Goal: Task Accomplishment & Management: Manage account settings

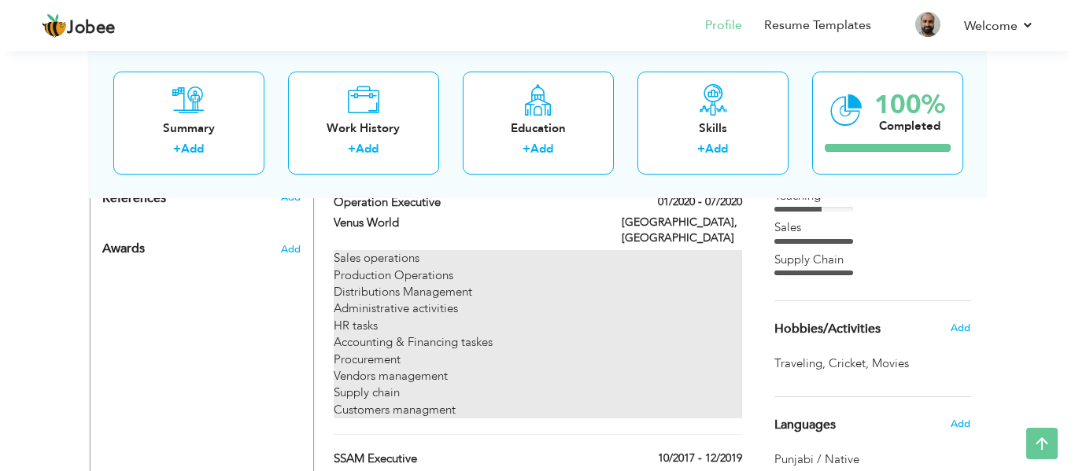
scroll to position [787, 0]
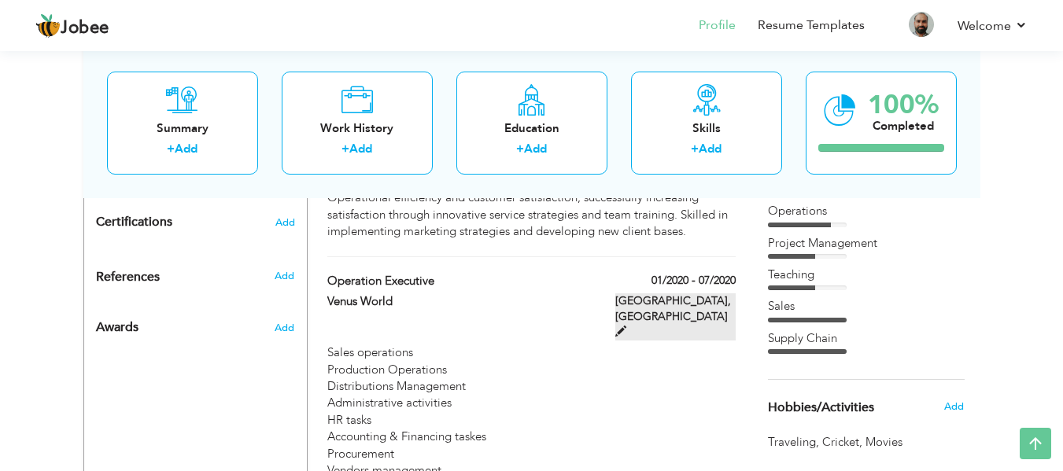
click at [626, 326] on span at bounding box center [620, 331] width 11 height 11
type input "Operation Executive"
type input "Venus World"
type input "01/2020"
type input "07/2020"
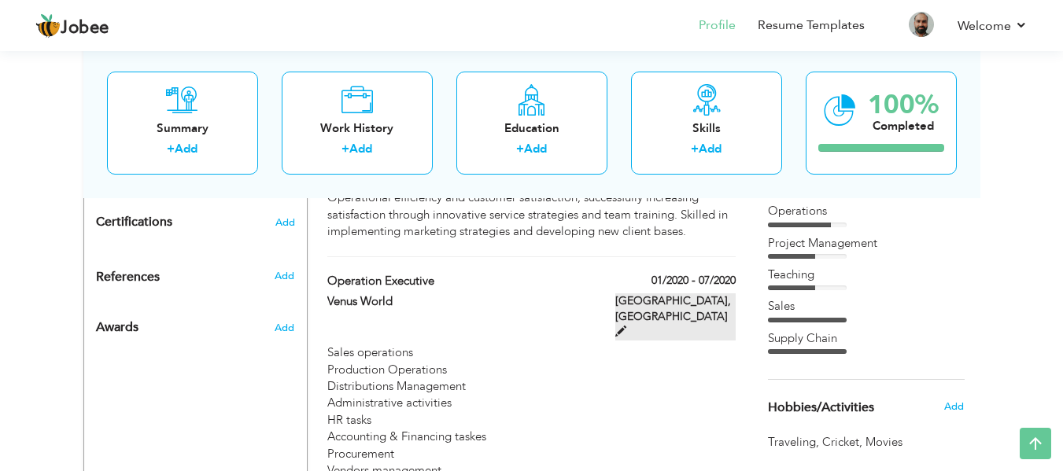
type input "[GEOGRAPHIC_DATA]"
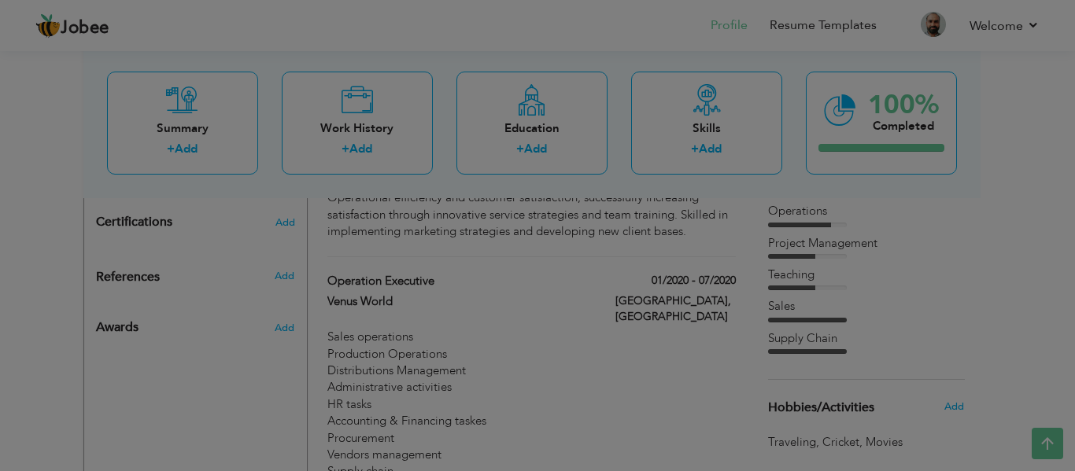
scroll to position [0, 0]
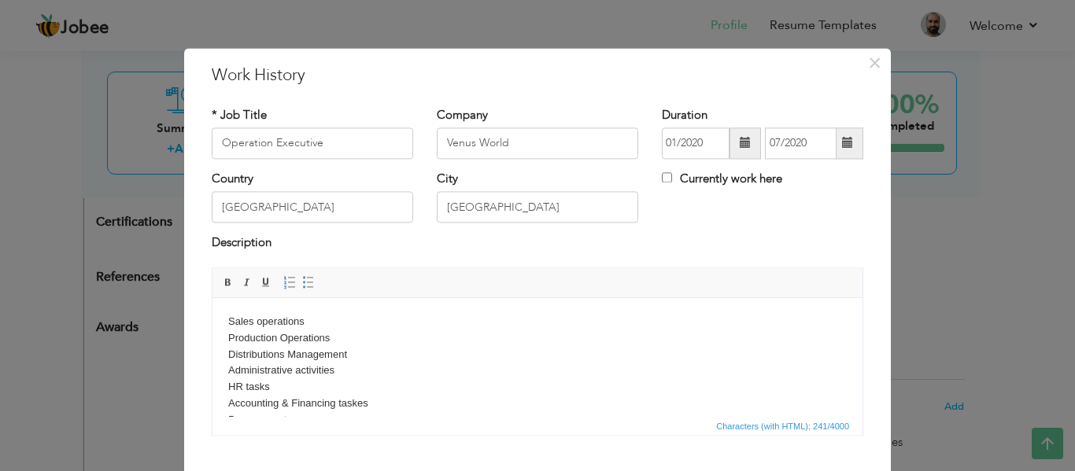
click at [325, 386] on body "Sales operations Production Operations Distributions Management Administrative …" at bounding box center [537, 396] width 618 height 164
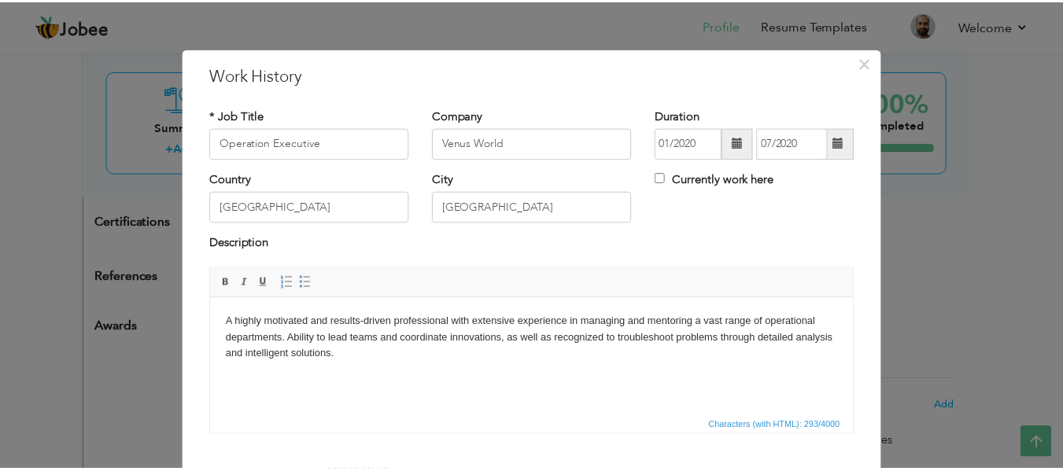
scroll to position [92, 0]
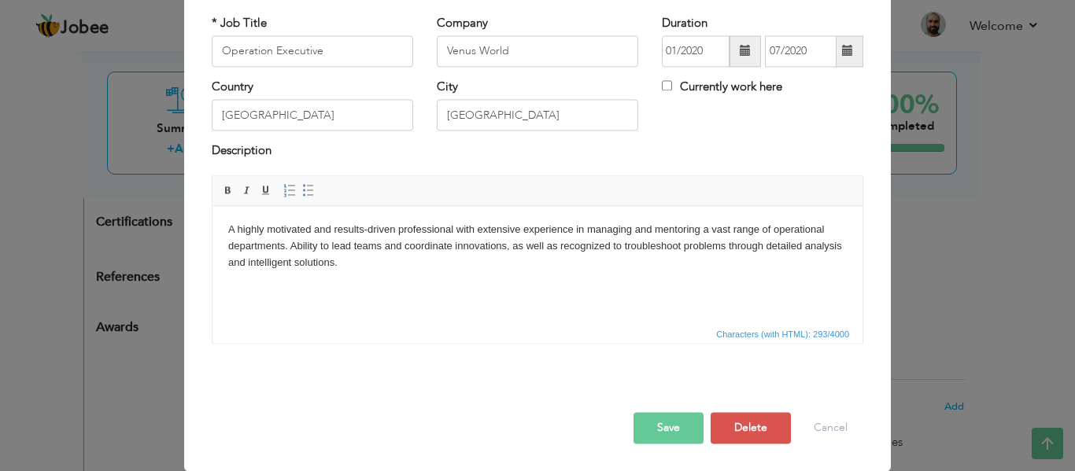
click at [657, 424] on button "Save" at bounding box center [668, 427] width 70 height 31
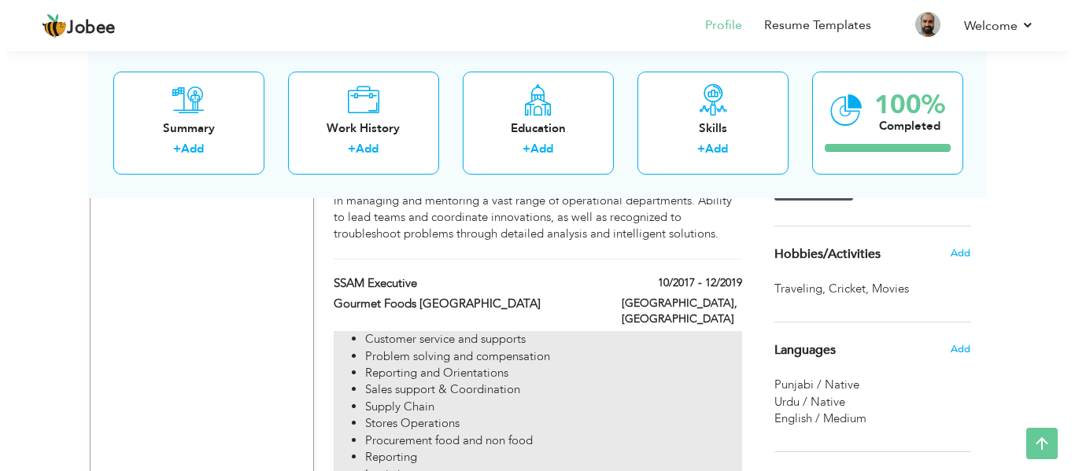
scroll to position [944, 0]
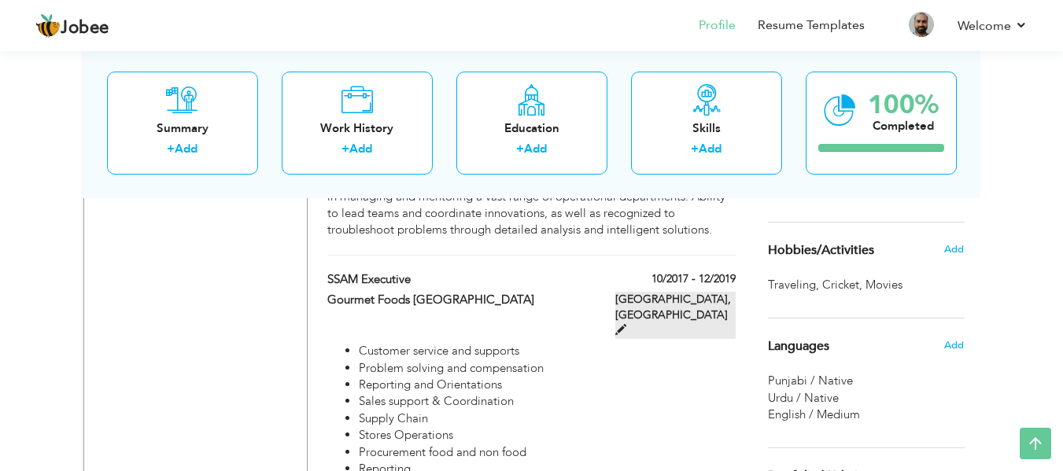
click at [626, 324] on span at bounding box center [620, 329] width 11 height 11
type input "SSAM Executive"
type input "Gourmet Foods [GEOGRAPHIC_DATA]"
type input "10/2017"
type input "12/2019"
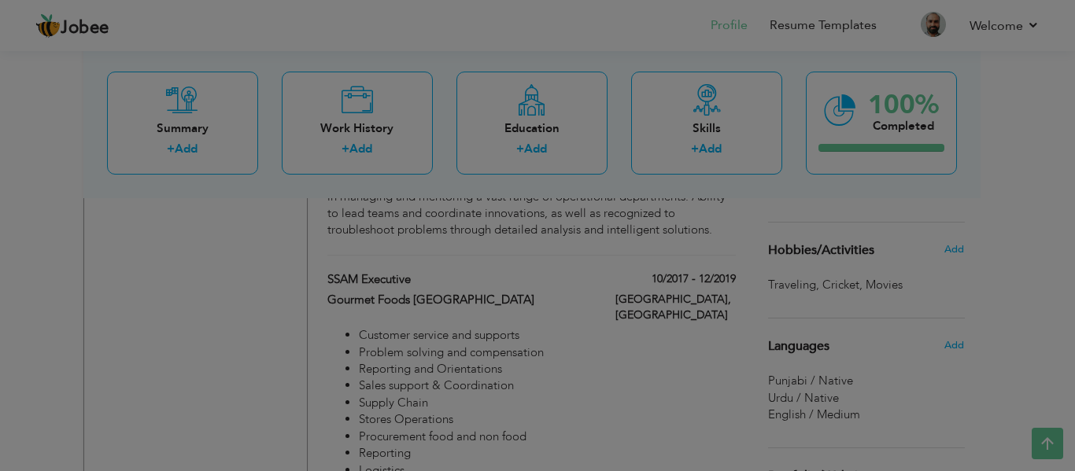
scroll to position [0, 0]
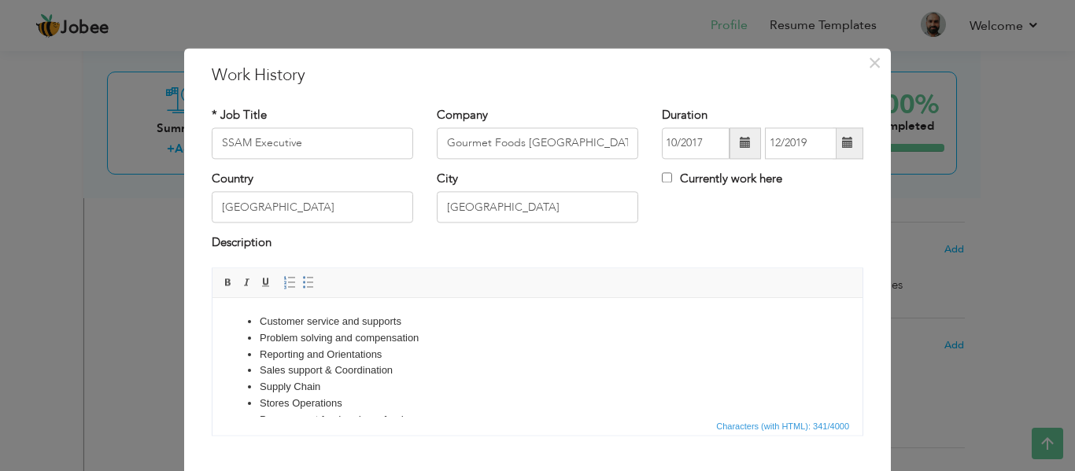
click at [347, 390] on li "Supply Chain" at bounding box center [537, 387] width 555 height 17
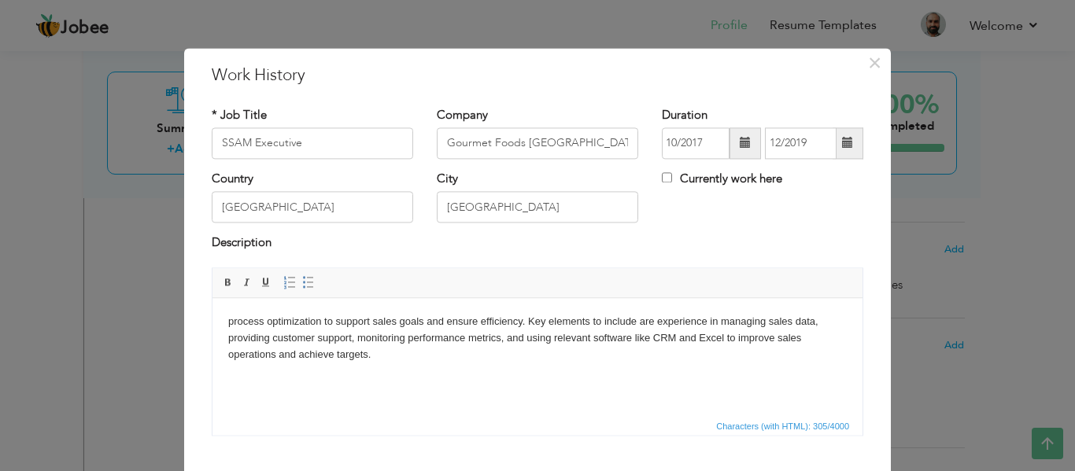
click at [231, 322] on body "process optimization to support sales goals and ensure efficiency. Key elements…" at bounding box center [537, 338] width 618 height 49
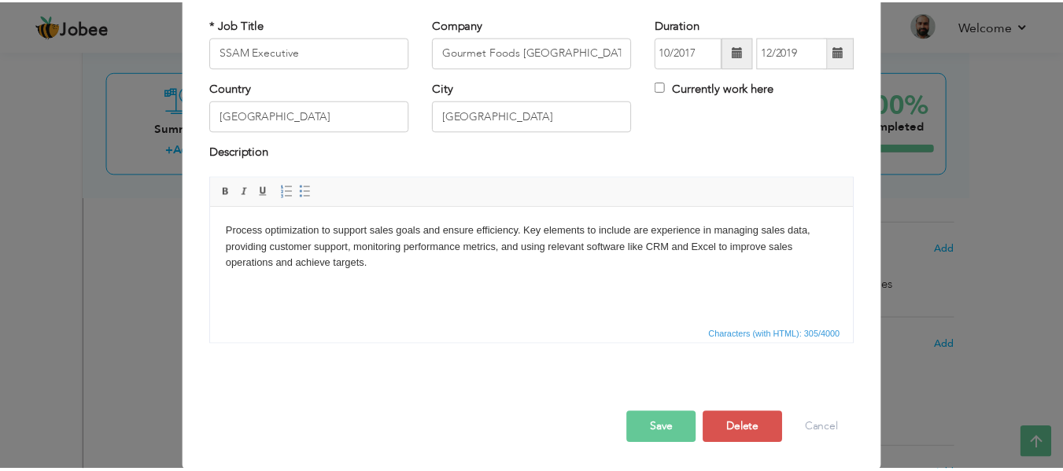
scroll to position [92, 0]
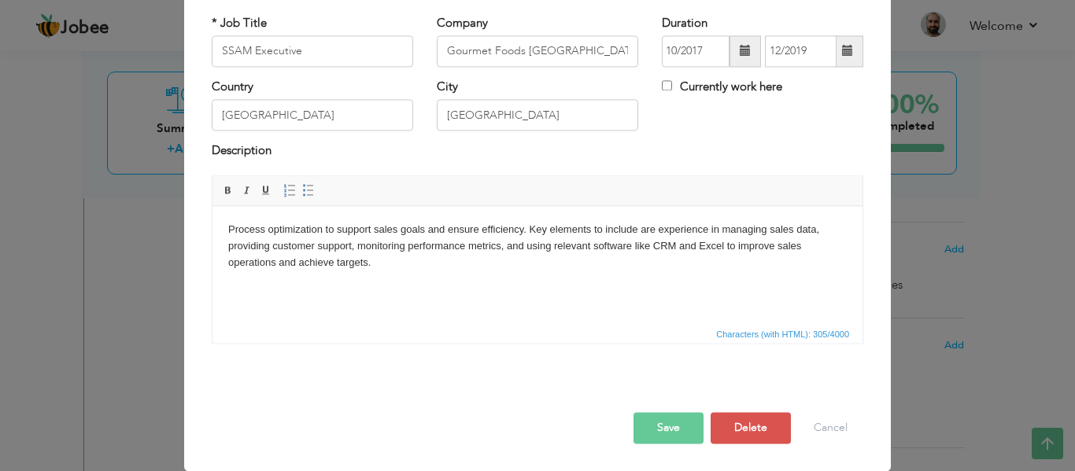
click at [658, 427] on button "Save" at bounding box center [668, 427] width 70 height 31
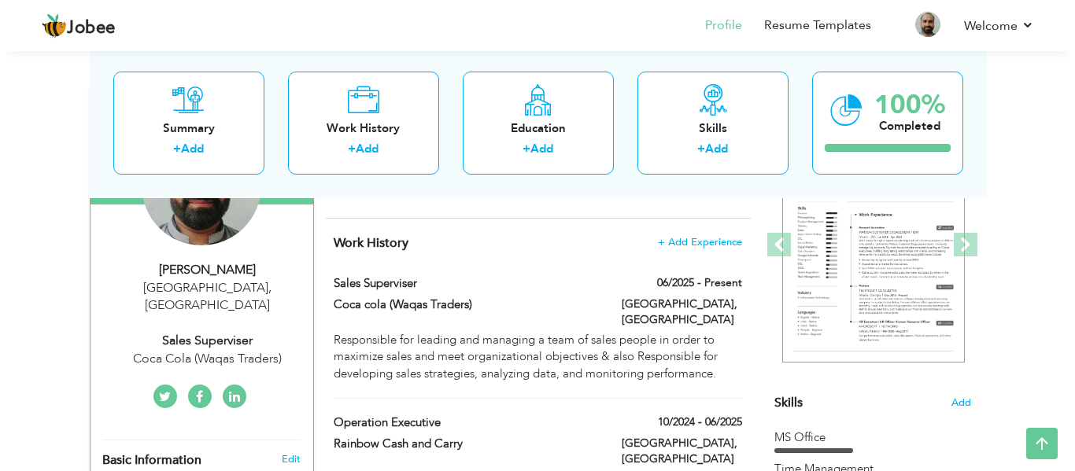
scroll to position [236, 0]
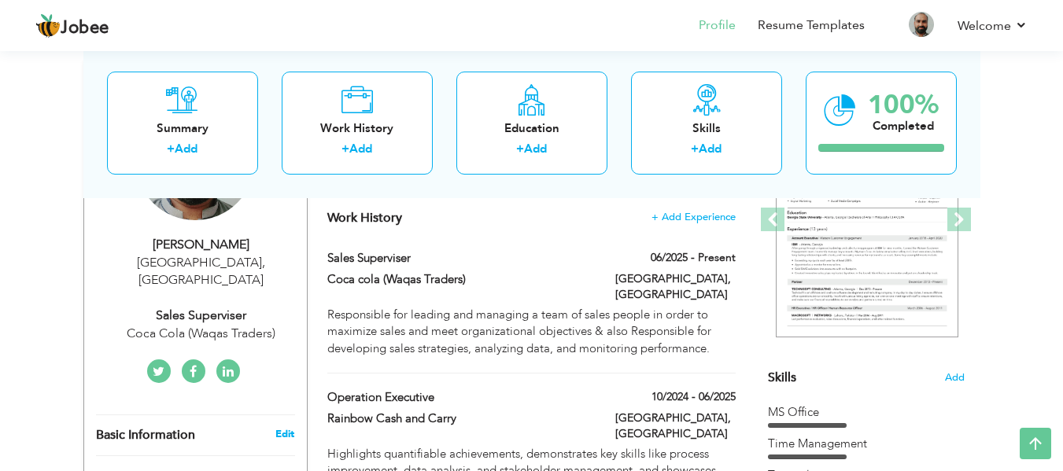
click at [287, 427] on link "Edit" at bounding box center [284, 434] width 19 height 14
type input "[PERSON_NAME]"
type input "Saqi"
type input "03004483897"
select select "number:166"
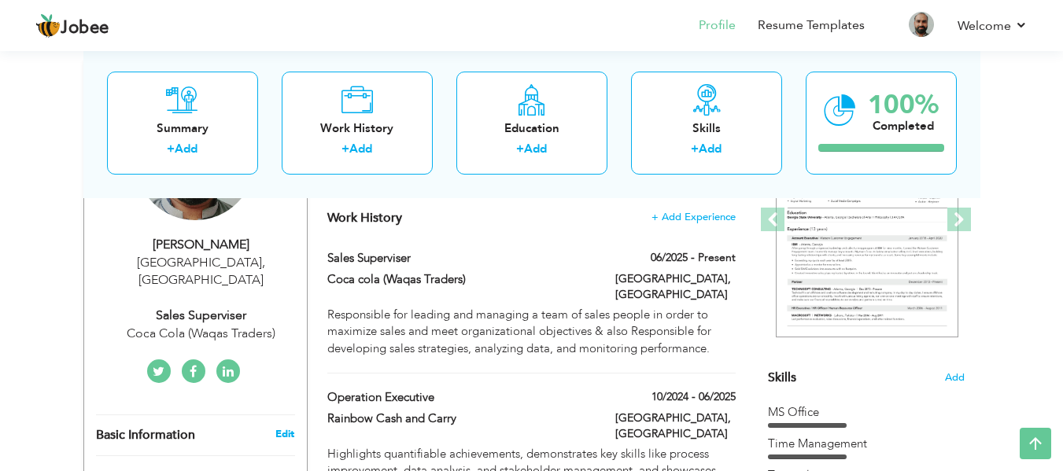
type input "[GEOGRAPHIC_DATA]"
select select "number:10"
type input "Coca Cola (Waqas Traders)"
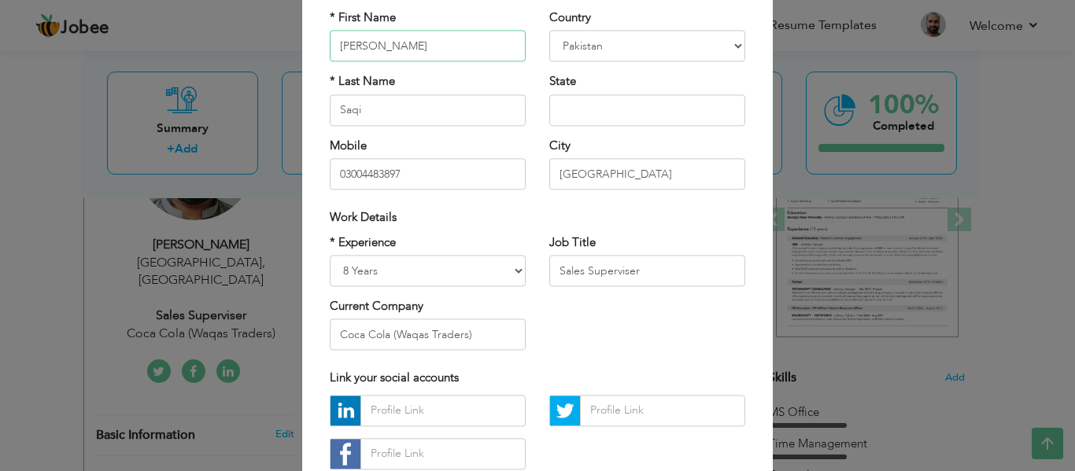
scroll to position [157, 0]
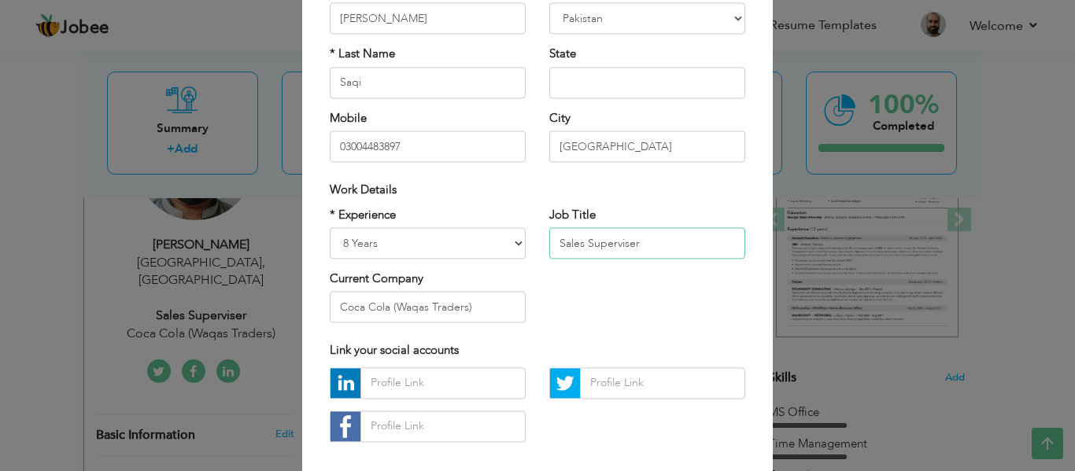
drag, startPoint x: 661, startPoint y: 245, endPoint x: 569, endPoint y: 253, distance: 92.3
click at [567, 253] on input "Sales Superviser" at bounding box center [647, 242] width 196 height 31
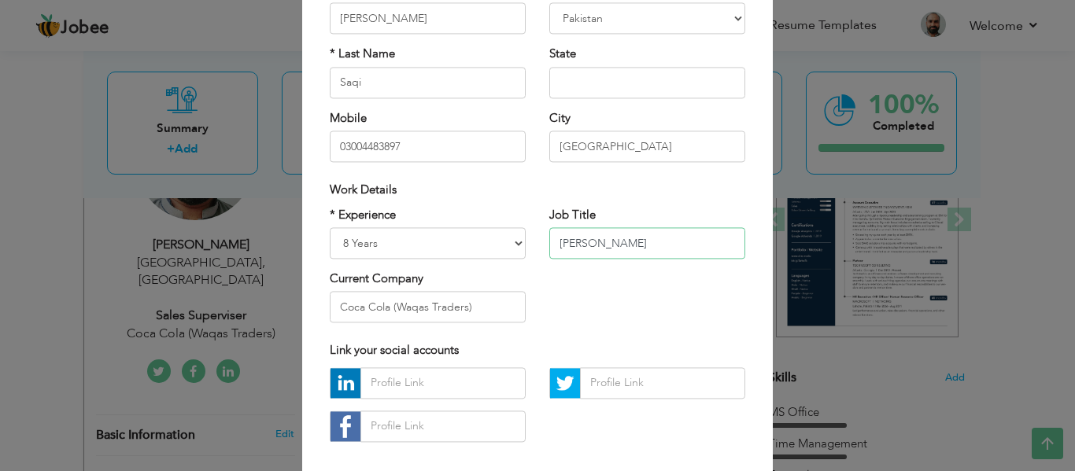
type input "Sal"
drag, startPoint x: 480, startPoint y: 304, endPoint x: 289, endPoint y: 299, distance: 191.3
click at [289, 299] on div "× Profile Contact Information * First Name Parvaiz Ahmad * Last Name" at bounding box center [537, 235] width 1075 height 471
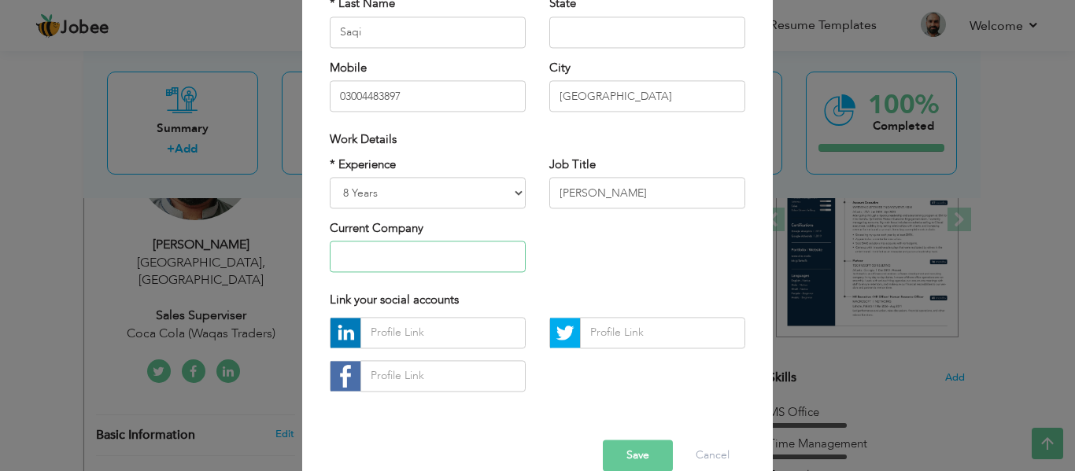
scroll to position [235, 0]
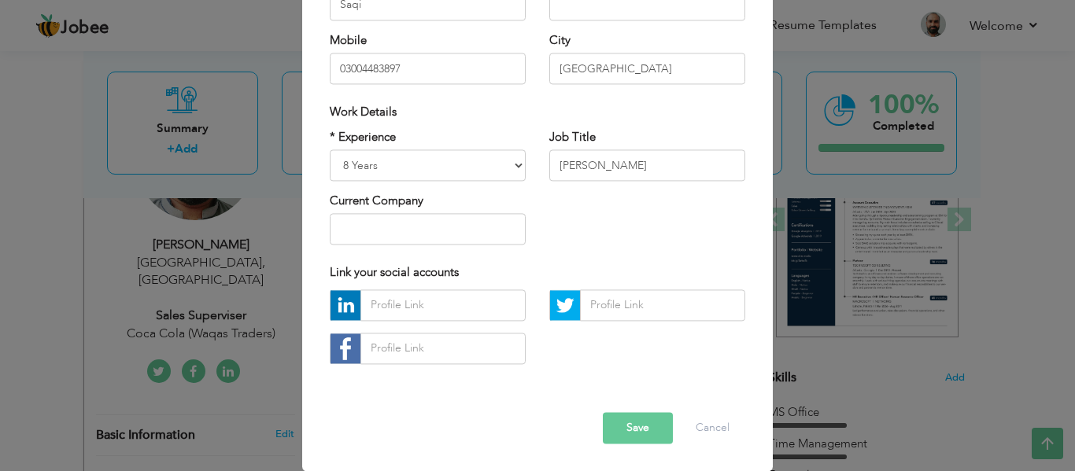
click at [623, 431] on button "Save" at bounding box center [638, 427] width 70 height 31
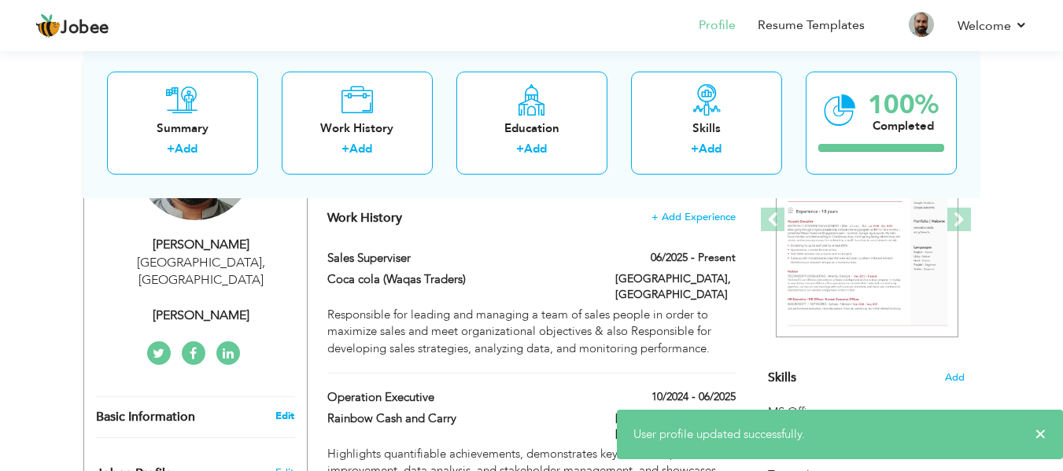
click at [280, 409] on link "Edit" at bounding box center [284, 416] width 19 height 14
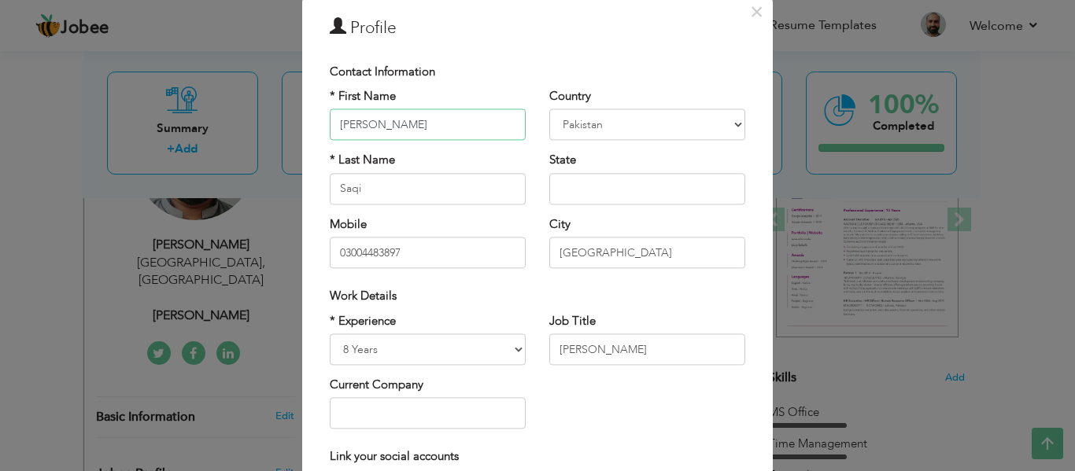
scroll to position [79, 0]
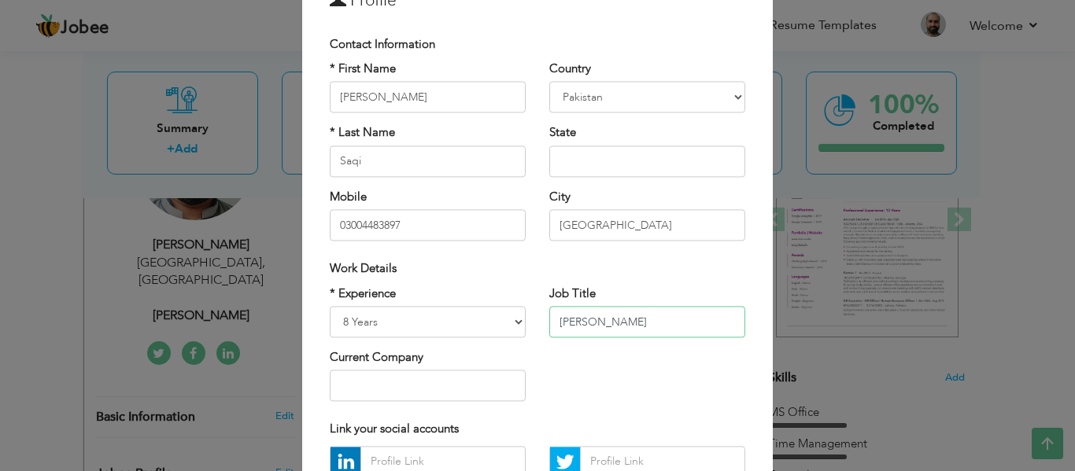
drag, startPoint x: 591, startPoint y: 323, endPoint x: 555, endPoint y: 323, distance: 35.4
click at [555, 323] on input "Sal" at bounding box center [647, 321] width 196 height 31
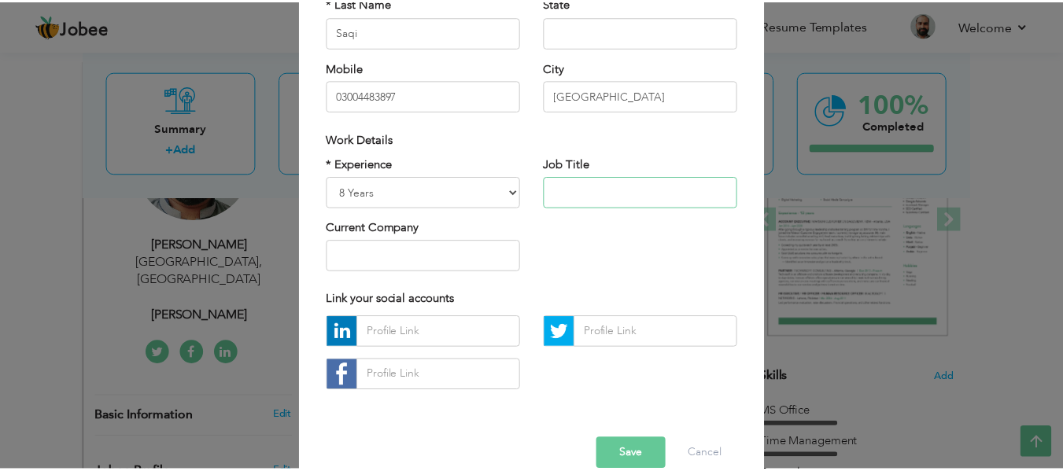
scroll to position [235, 0]
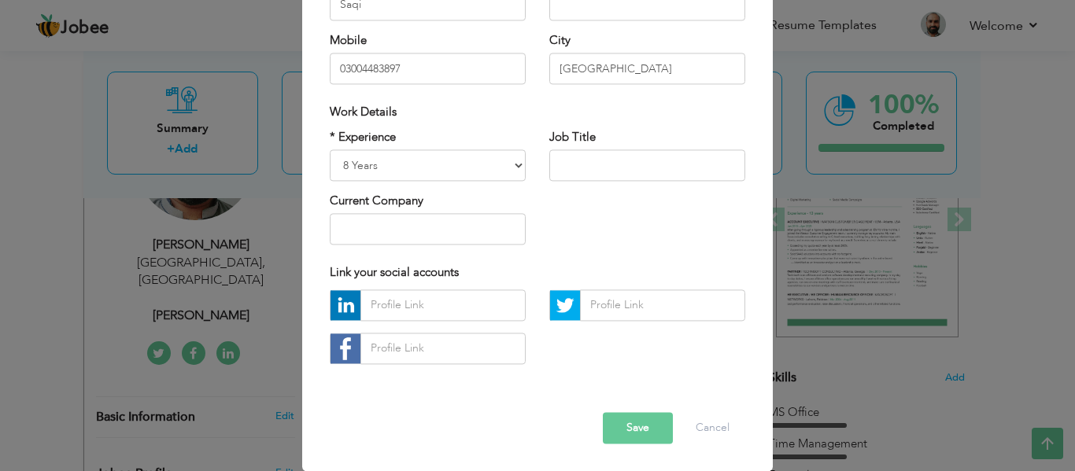
click at [645, 426] on button "Save" at bounding box center [638, 427] width 70 height 31
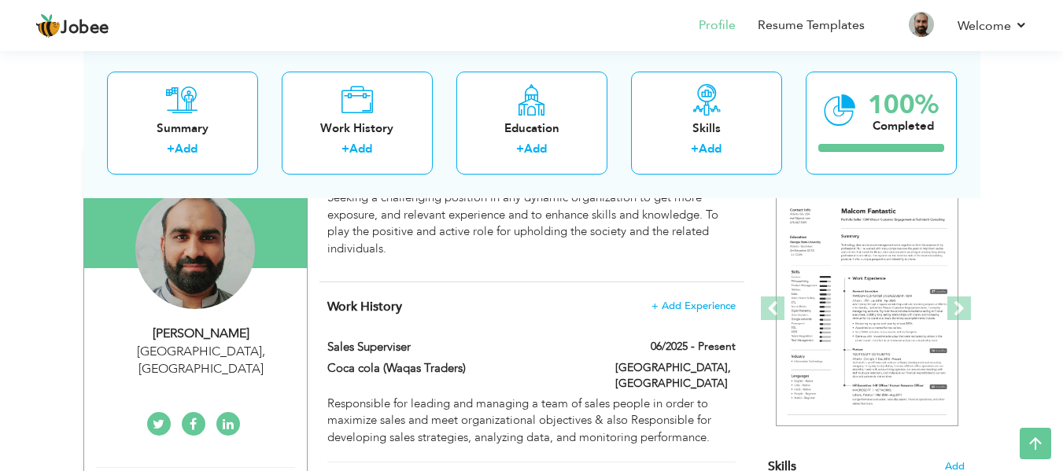
scroll to position [0, 0]
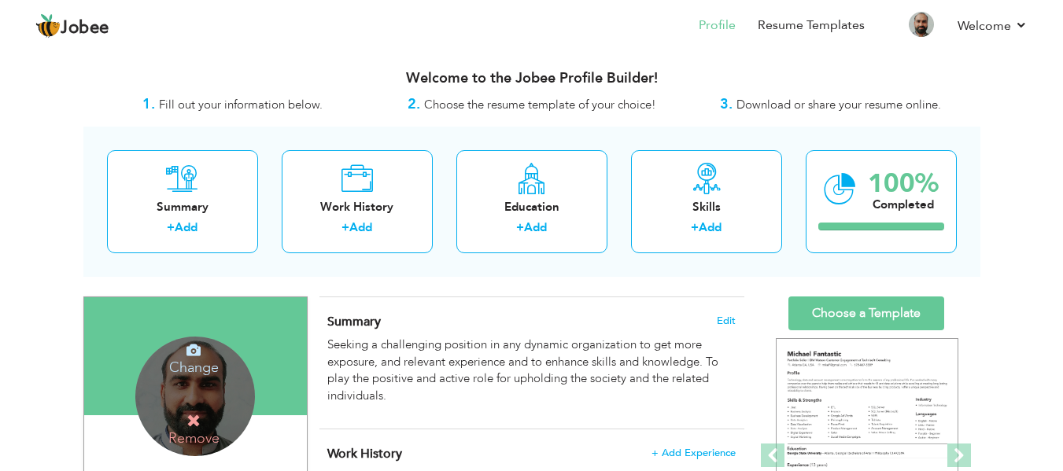
click at [194, 417] on icon at bounding box center [193, 421] width 14 height 14
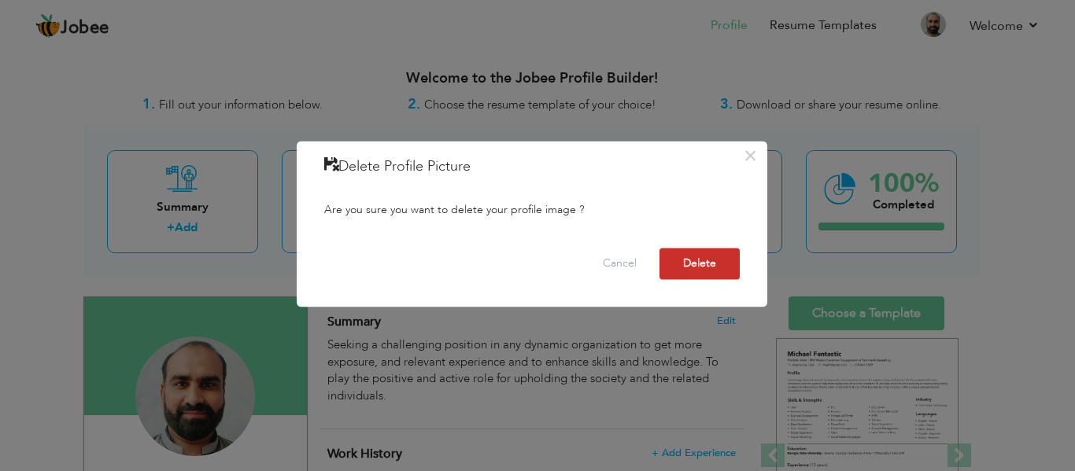
click at [690, 264] on button "Delete" at bounding box center [699, 263] width 80 height 31
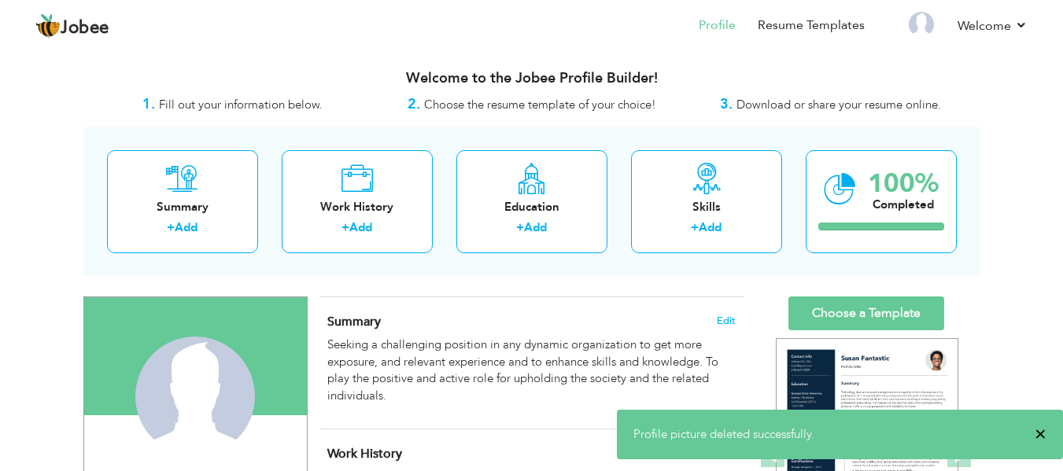
click at [1037, 432] on span "×" at bounding box center [1041, 434] width 12 height 16
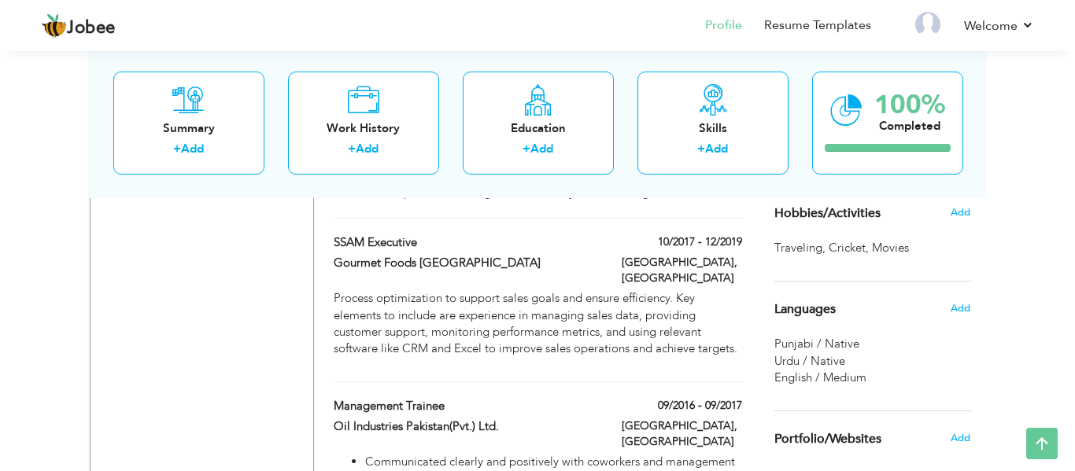
scroll to position [944, 0]
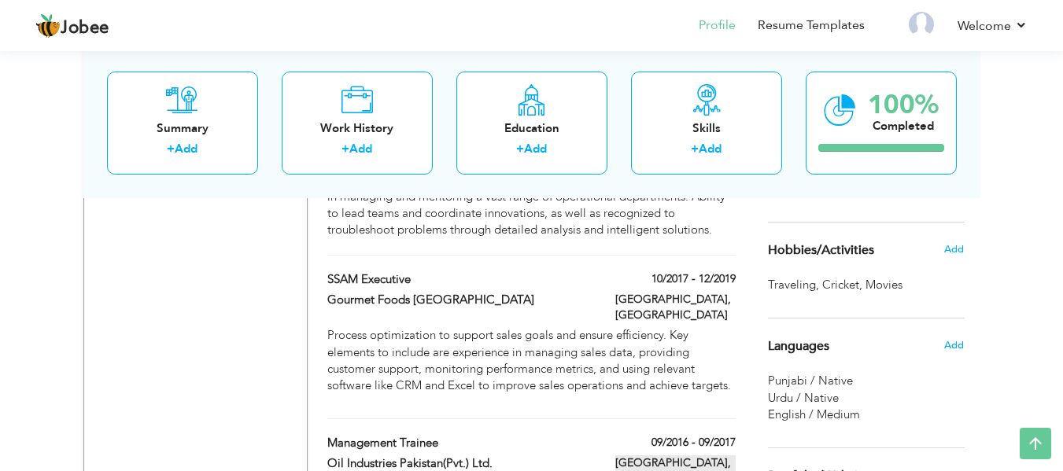
type input "Management Trainee"
type input "Oil Industries Pakistan(Pvt.) Ltd."
type input "09/2016"
type input "09/2017"
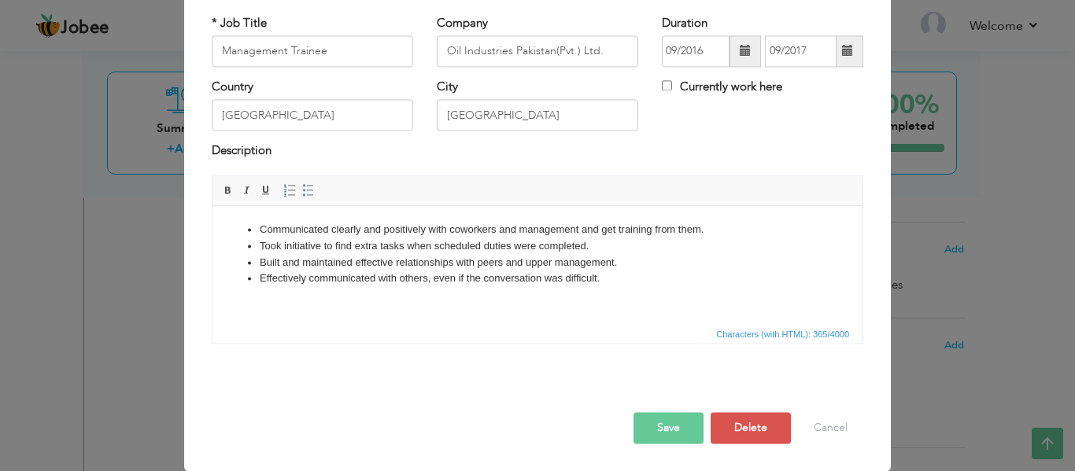
scroll to position [0, 0]
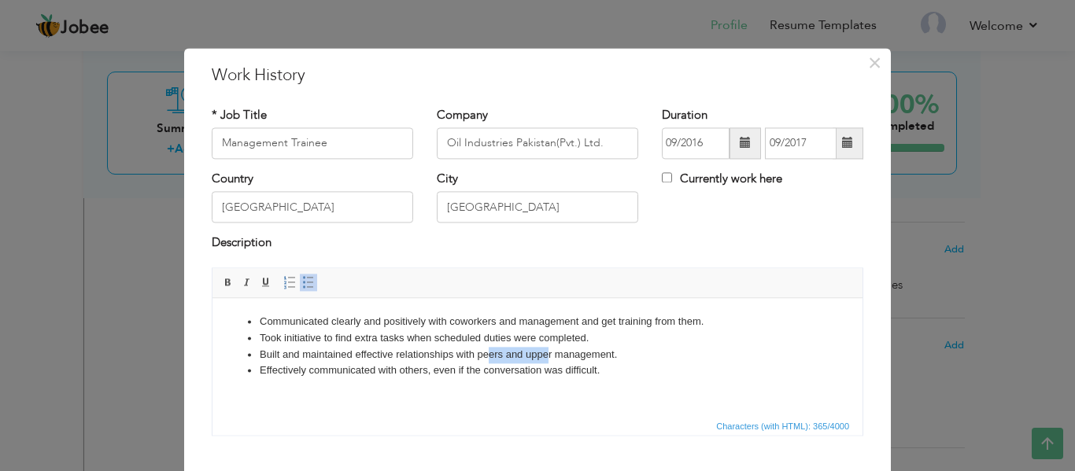
drag, startPoint x: 547, startPoint y: 352, endPoint x: 524, endPoint y: 364, distance: 25.3
click at [493, 360] on li "Built and maintained effective relationships with peers and upper management." at bounding box center [537, 355] width 555 height 17
click at [552, 350] on li "Built and maintained effective relationships with peers and upper management." at bounding box center [537, 355] width 555 height 17
click at [837, 301] on html "Communicated clearly and positively with coworkers and management and get train…" at bounding box center [537, 346] width 650 height 97
drag, startPoint x: 542, startPoint y: 360, endPoint x: 697, endPoint y: 406, distance: 161.6
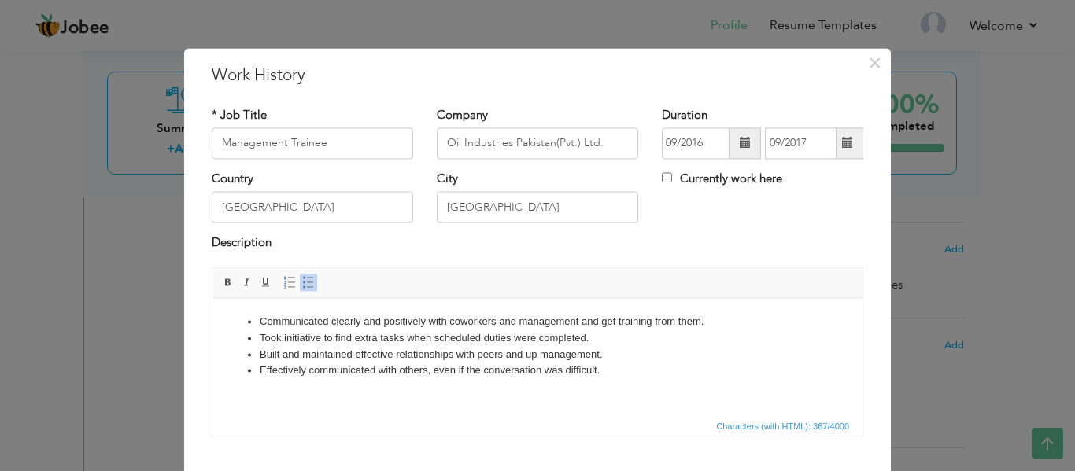
click at [542, 360] on li "Built and maintained effective relationships with peers and up management." at bounding box center [537, 355] width 555 height 17
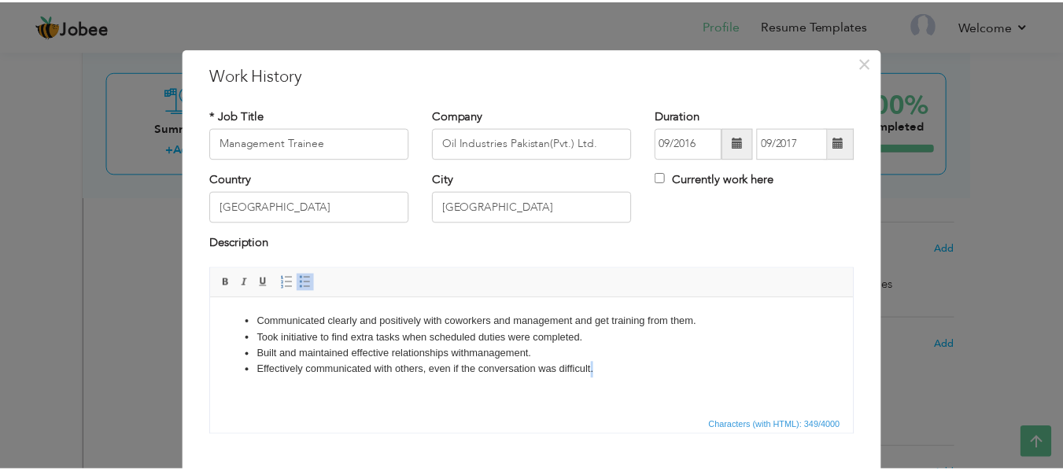
scroll to position [92, 0]
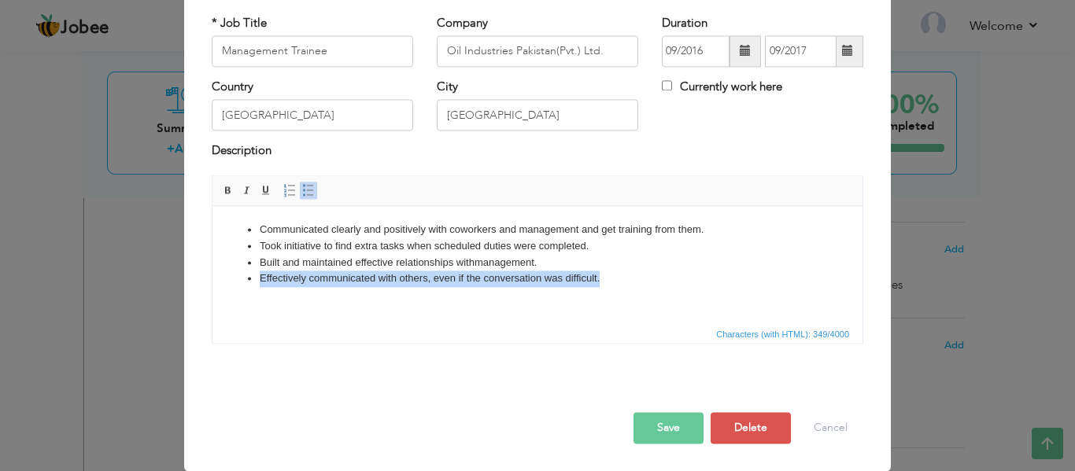
drag, startPoint x: 618, startPoint y: 277, endPoint x: 416, endPoint y: 546, distance: 336.1
click at [212, 303] on html "Communicated clearly and positively with coworkers and management and get train…" at bounding box center [537, 254] width 650 height 97
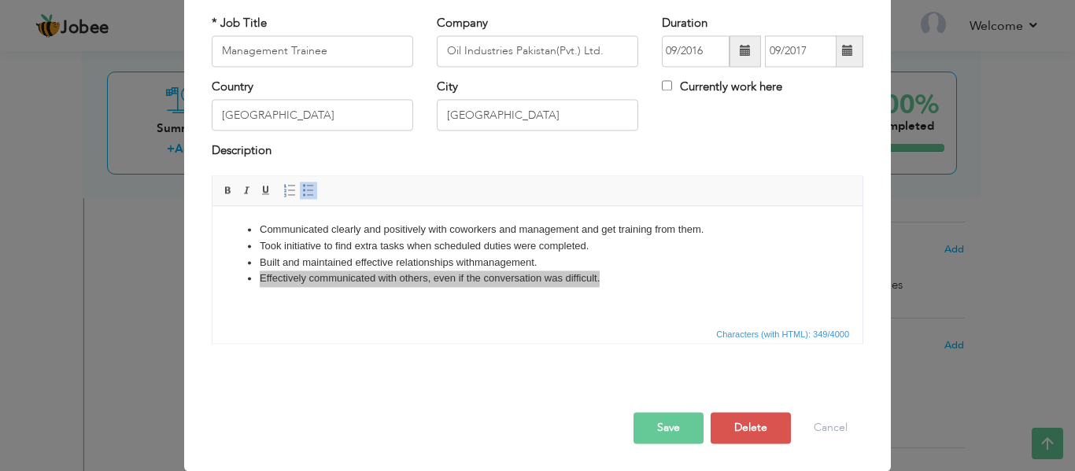
click at [418, 326] on span "Characters (with HTML): 349/4000" at bounding box center [537, 333] width 650 height 19
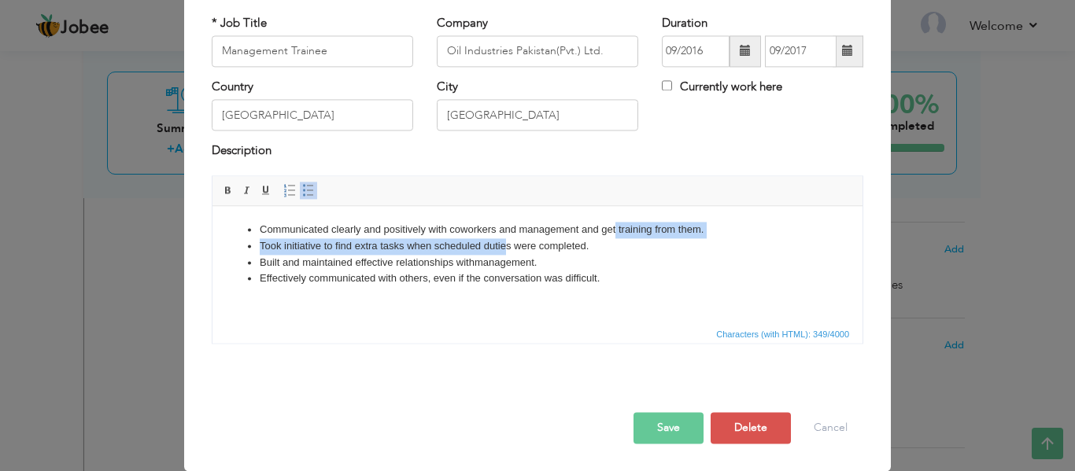
drag, startPoint x: 614, startPoint y: 230, endPoint x: 507, endPoint y: 245, distance: 108.2
click at [507, 245] on ul "Communicated clearly and positively with coworkers and management and get train…" at bounding box center [537, 254] width 618 height 65
drag, startPoint x: 594, startPoint y: 247, endPoint x: 245, endPoint y: 251, distance: 349.4
click at [245, 251] on ul "Communicated clearly and positively with coworkers and management and get train…" at bounding box center [537, 254] width 618 height 65
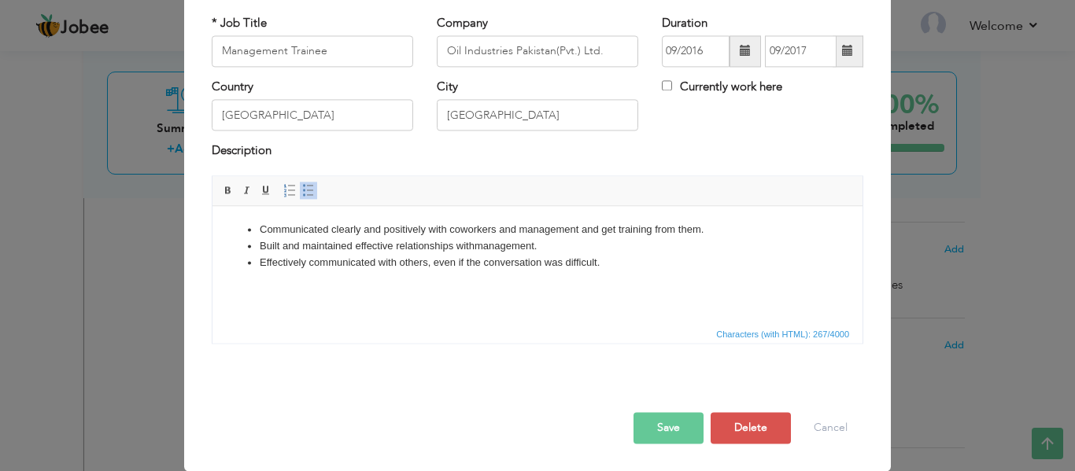
click at [657, 432] on button "Save" at bounding box center [668, 427] width 70 height 31
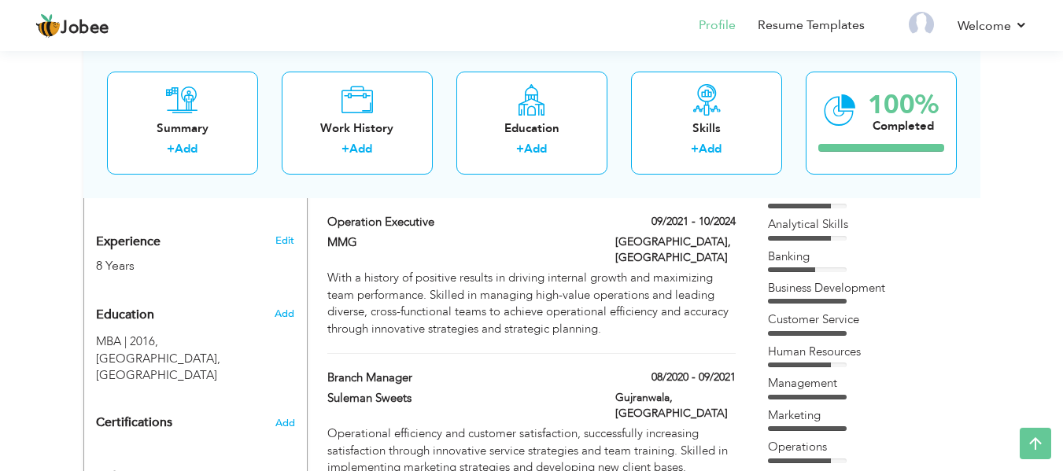
scroll to position [0, 0]
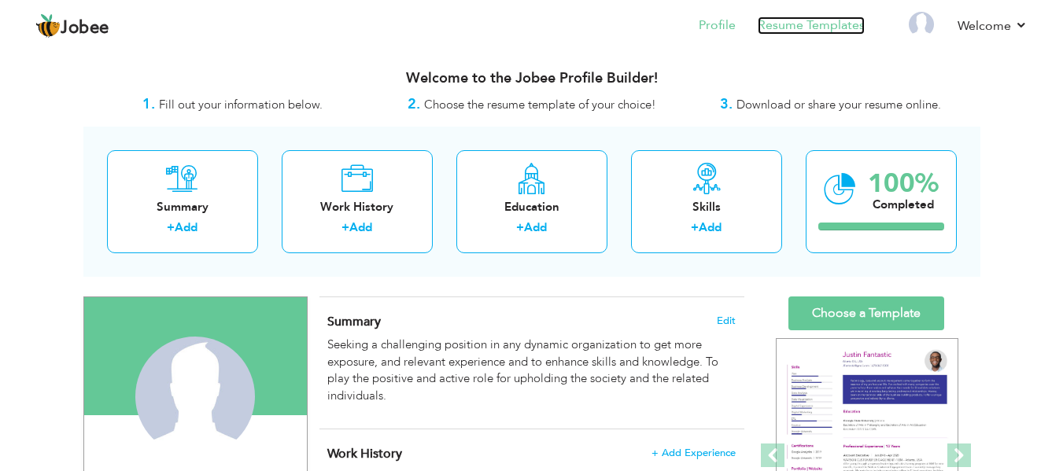
click at [791, 26] on link "Resume Templates" at bounding box center [811, 26] width 107 height 18
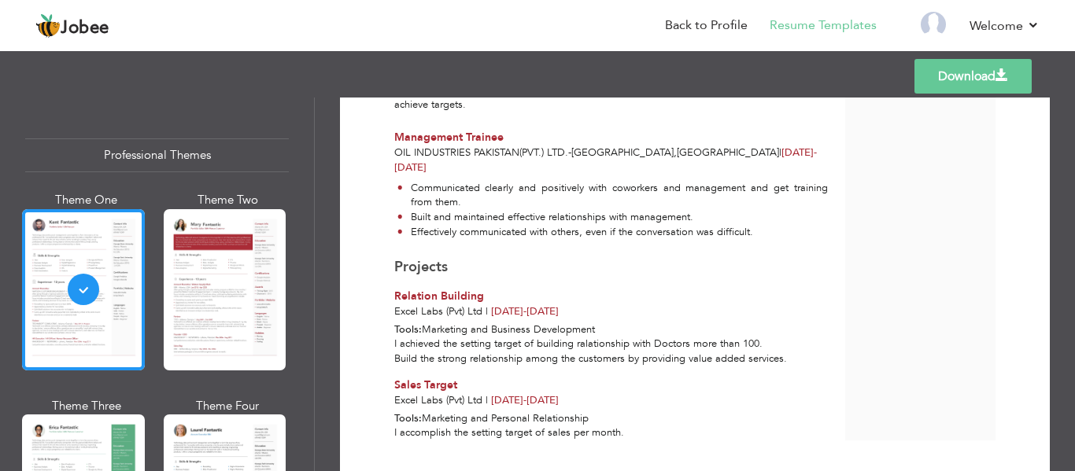
scroll to position [927, 0]
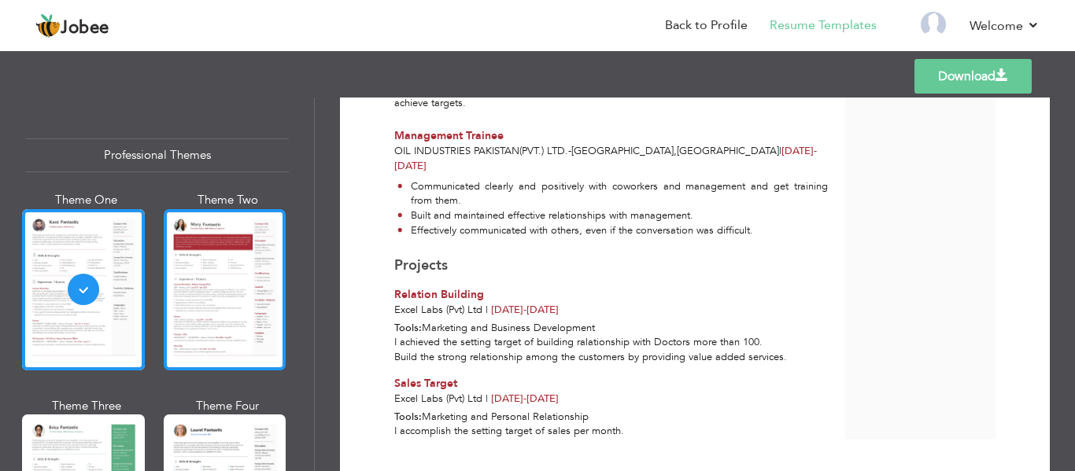
click at [201, 290] on div at bounding box center [225, 289] width 123 height 161
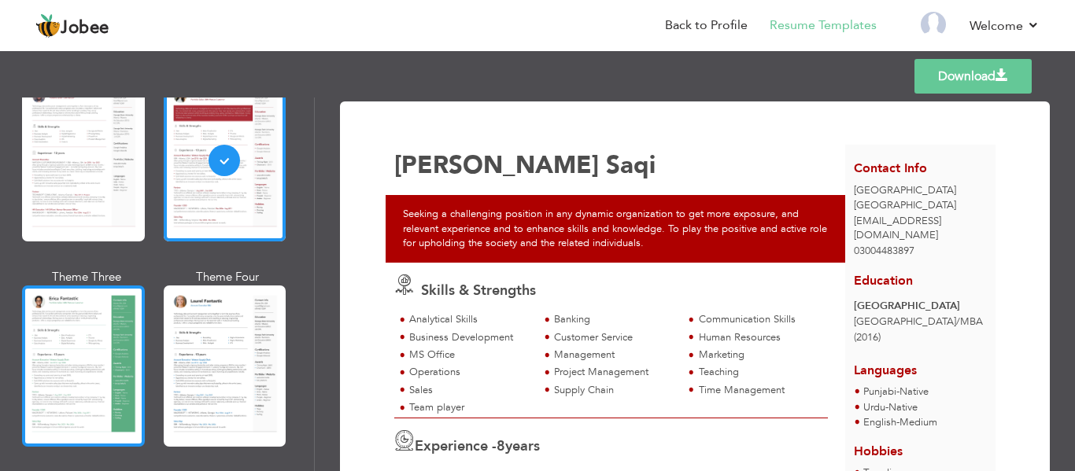
scroll to position [157, 0]
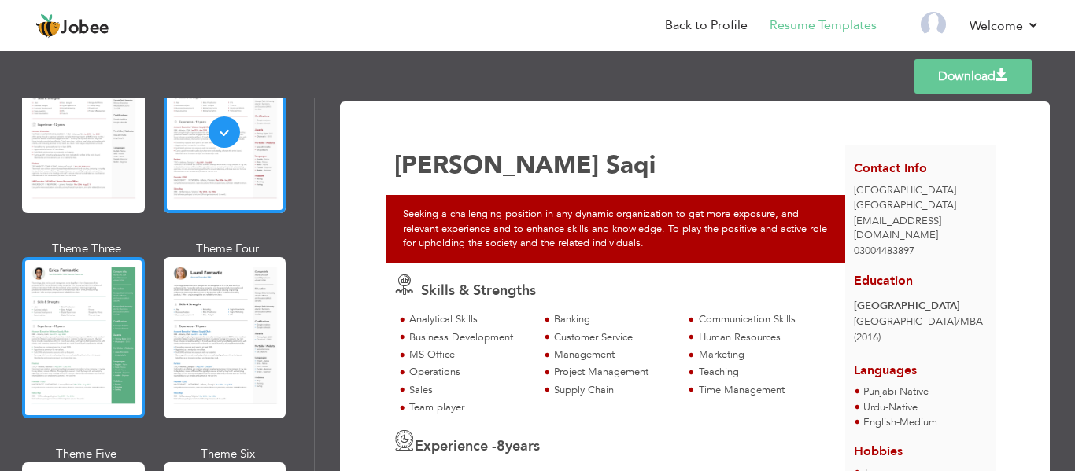
click at [71, 325] on div at bounding box center [83, 337] width 123 height 161
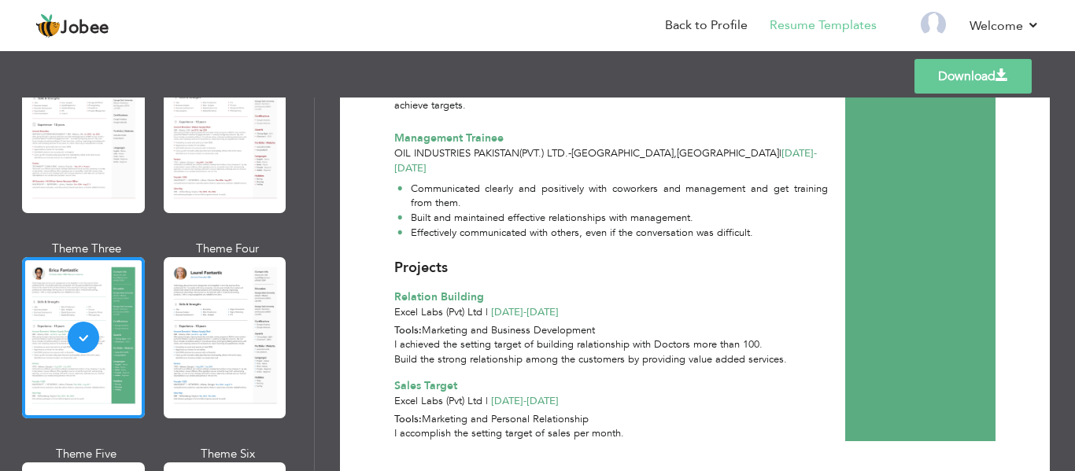
scroll to position [927, 0]
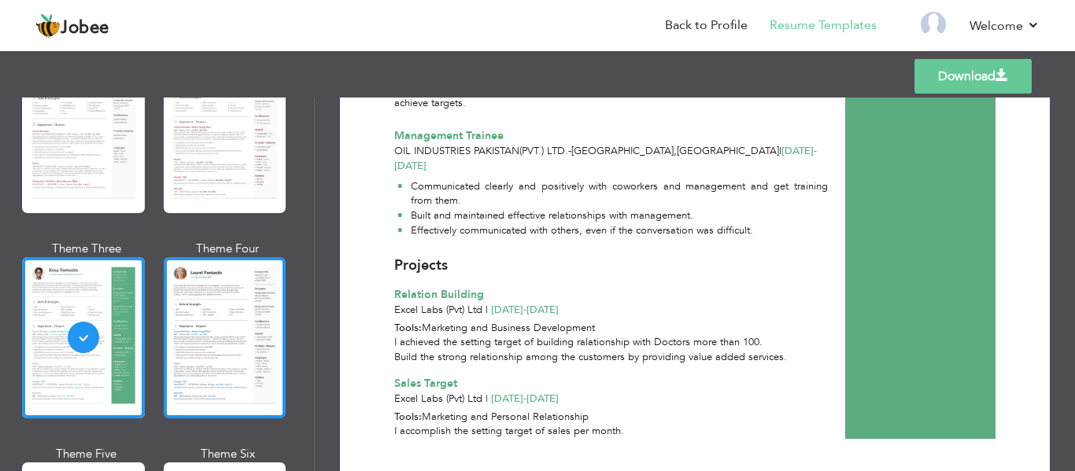
click at [214, 319] on div at bounding box center [225, 337] width 123 height 161
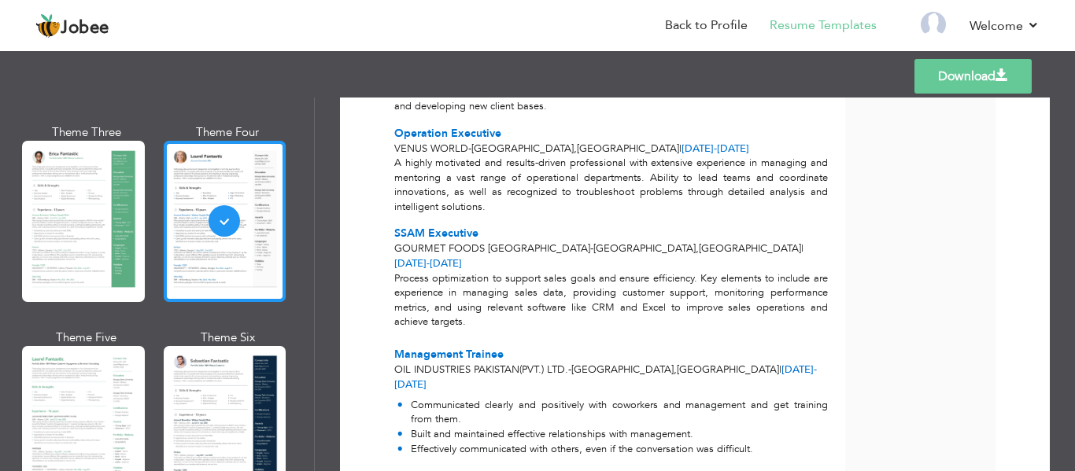
scroll to position [315, 0]
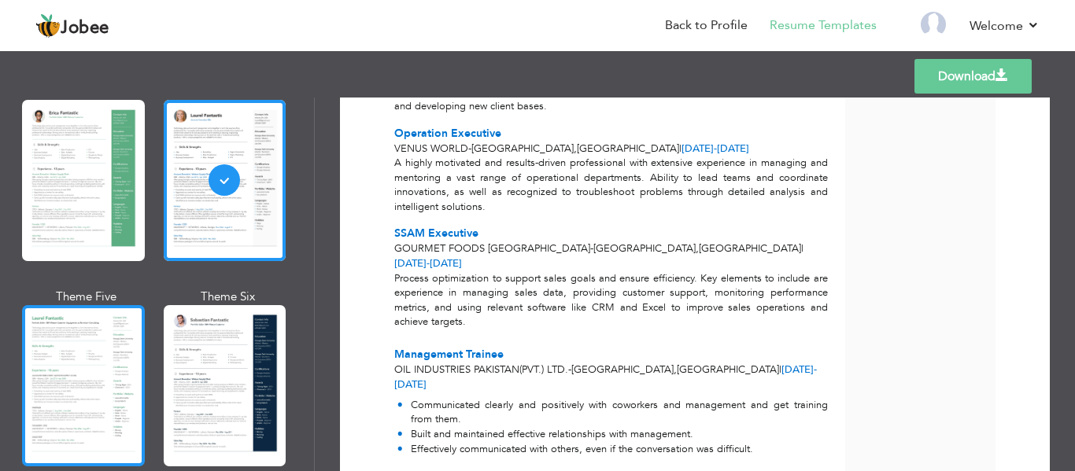
click at [76, 345] on div at bounding box center [83, 385] width 123 height 161
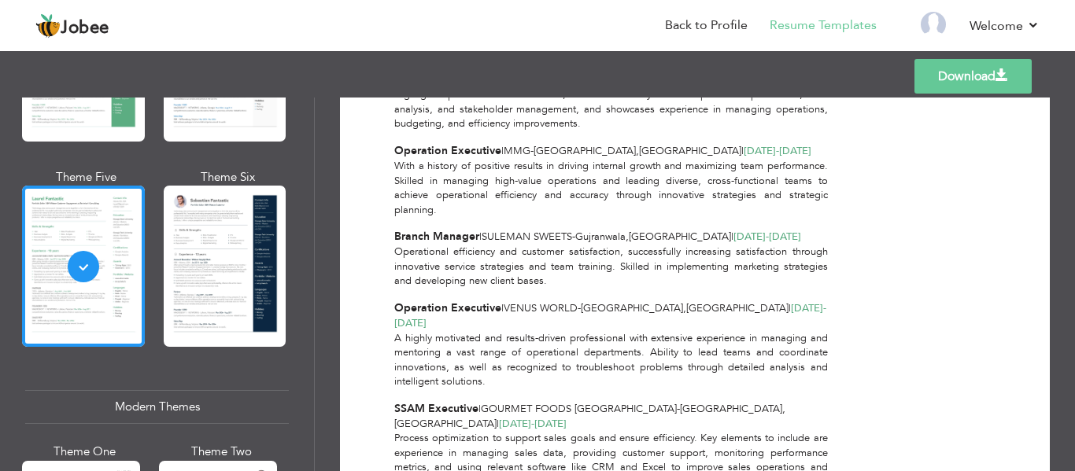
scroll to position [629, 0]
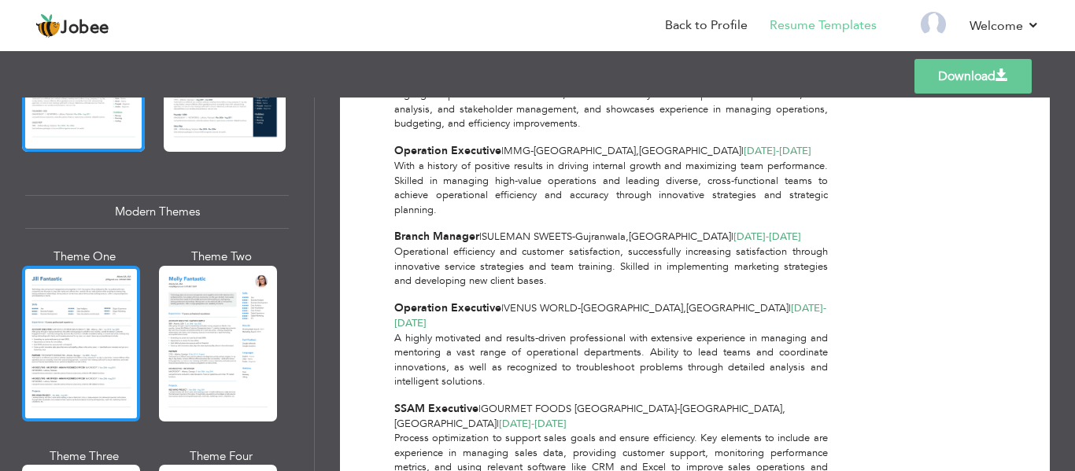
click at [80, 320] on div at bounding box center [81, 344] width 118 height 156
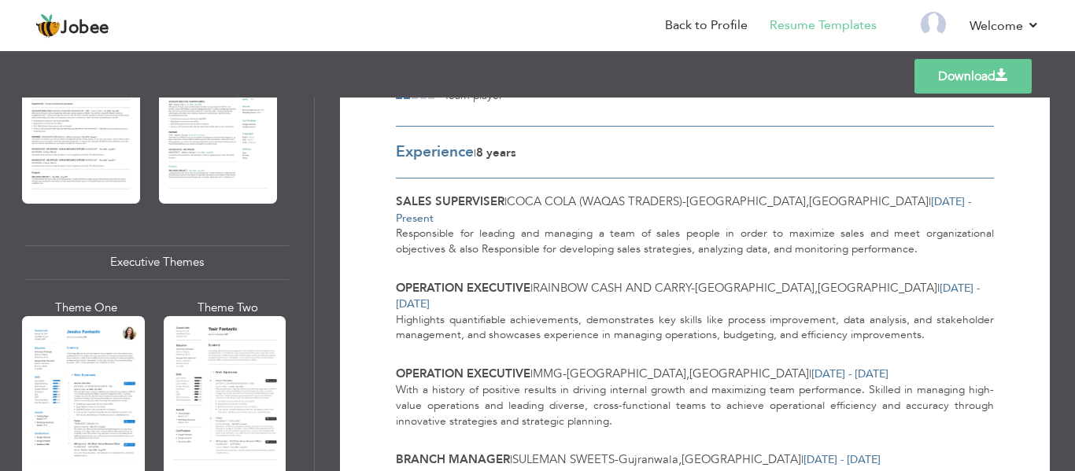
scroll to position [1102, 0]
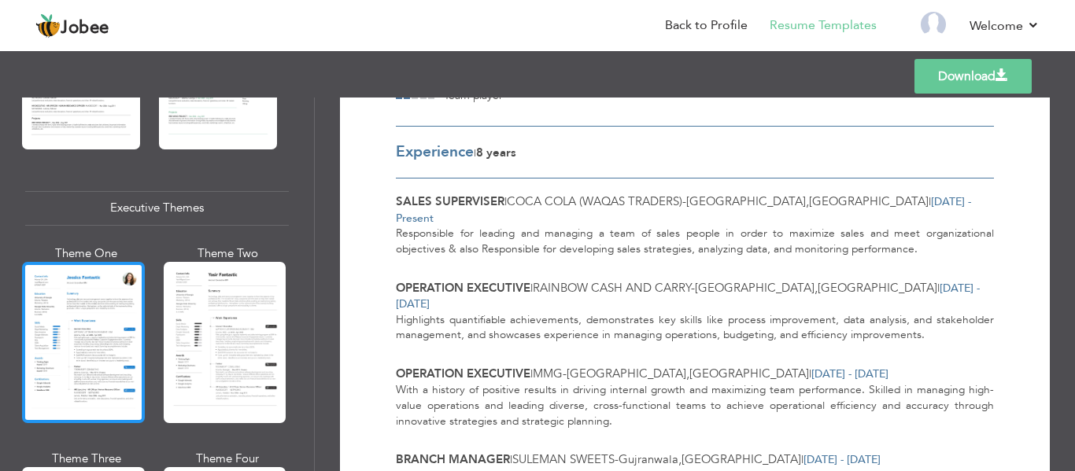
click at [91, 331] on div at bounding box center [83, 342] width 123 height 161
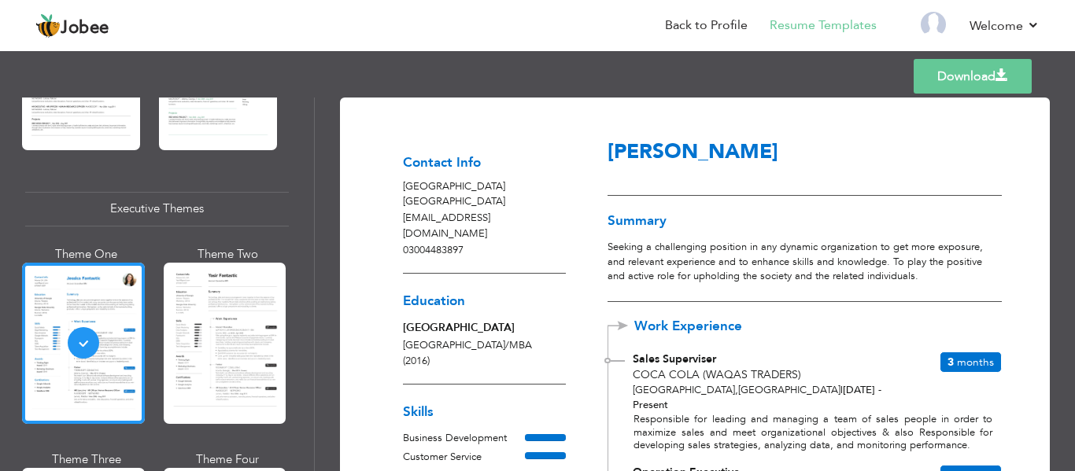
scroll to position [0, 0]
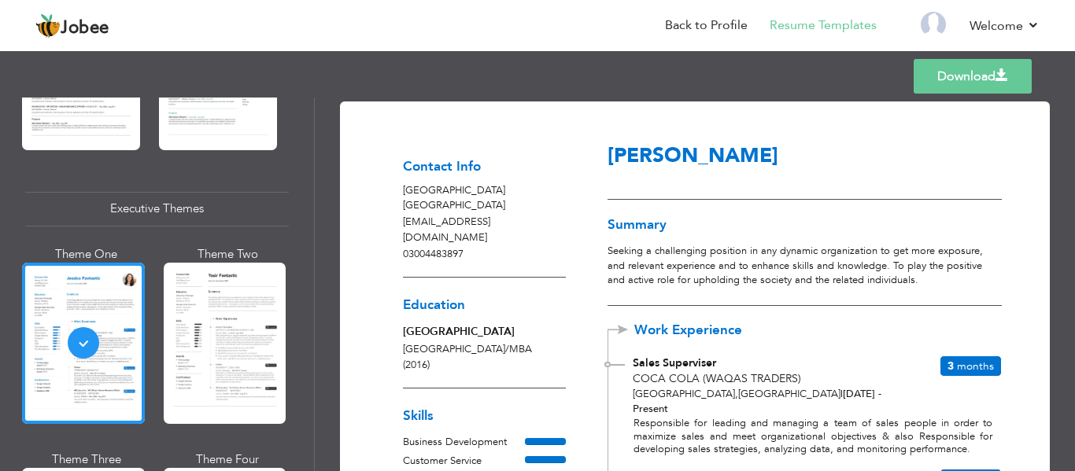
click at [954, 65] on link "Download" at bounding box center [972, 76] width 118 height 35
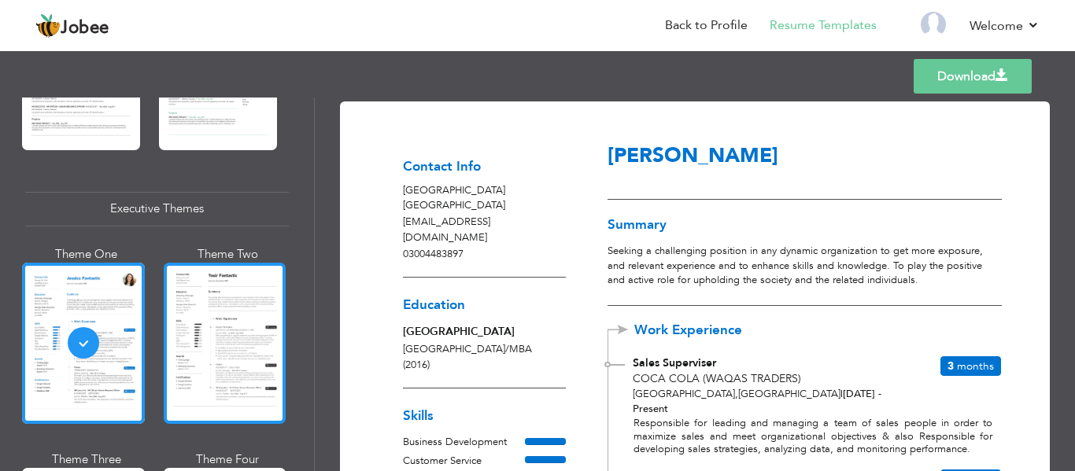
click at [201, 312] on div at bounding box center [225, 343] width 123 height 161
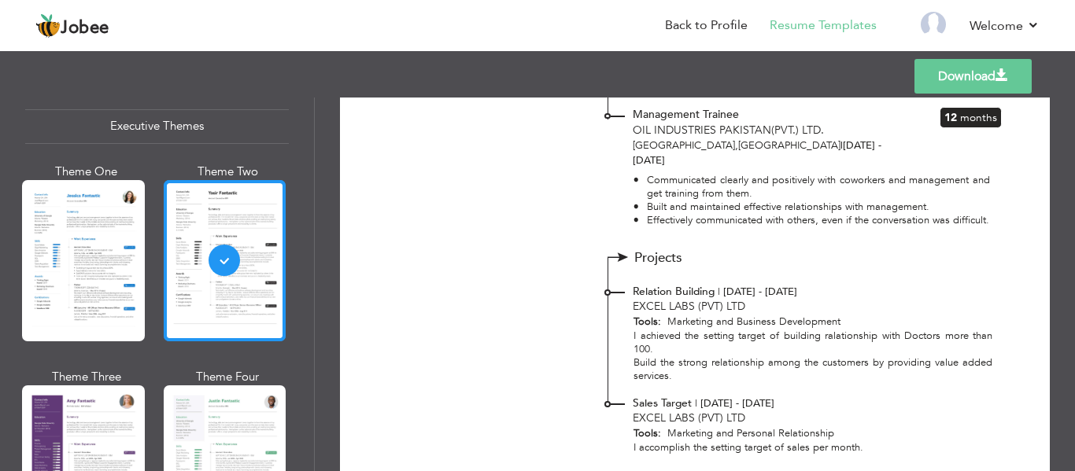
scroll to position [1259, 0]
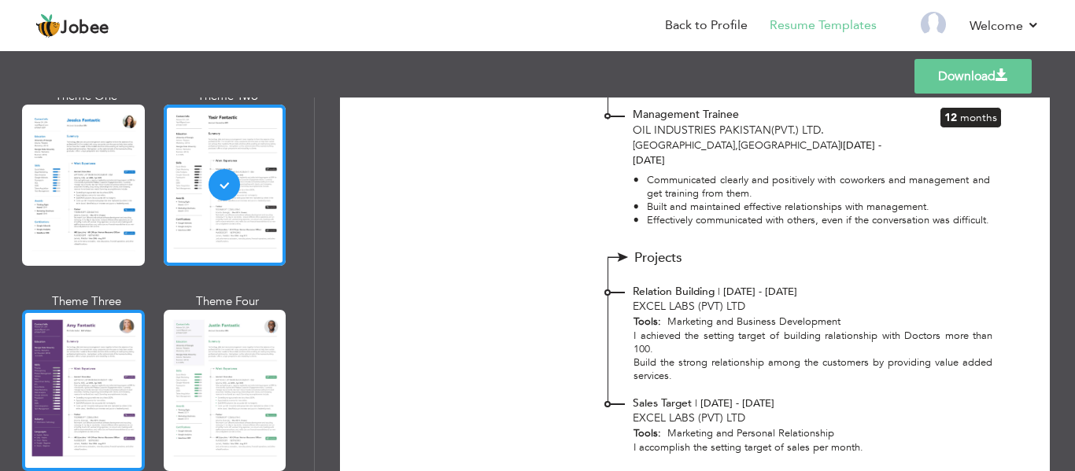
click at [84, 338] on div at bounding box center [83, 390] width 123 height 161
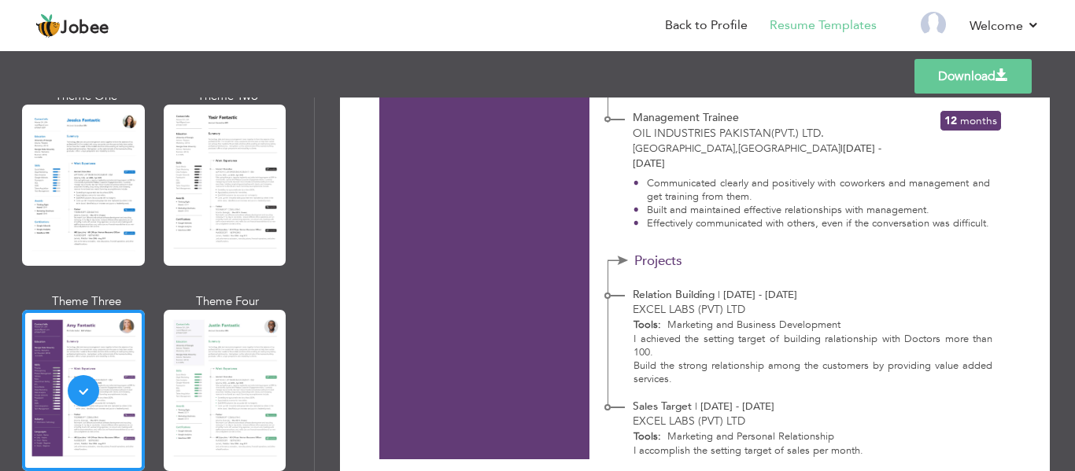
scroll to position [958, 0]
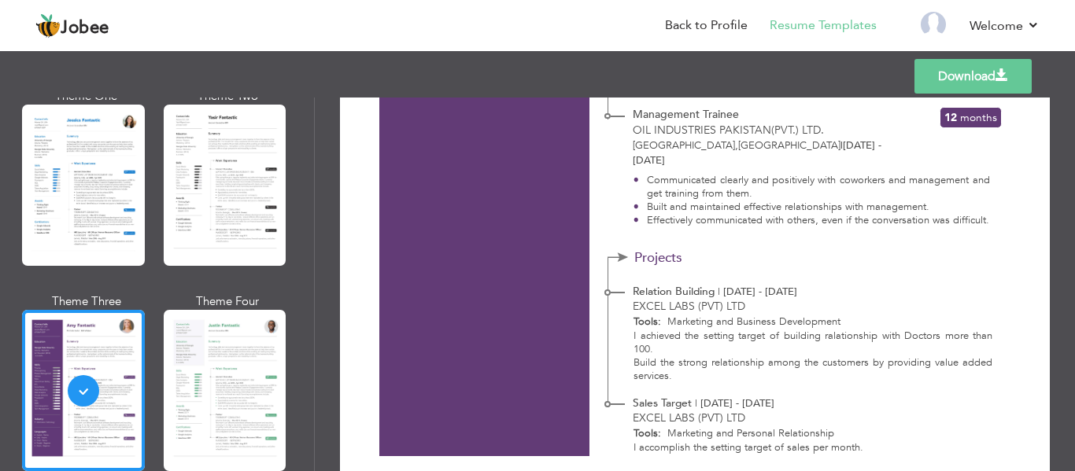
click at [227, 356] on div at bounding box center [225, 390] width 123 height 161
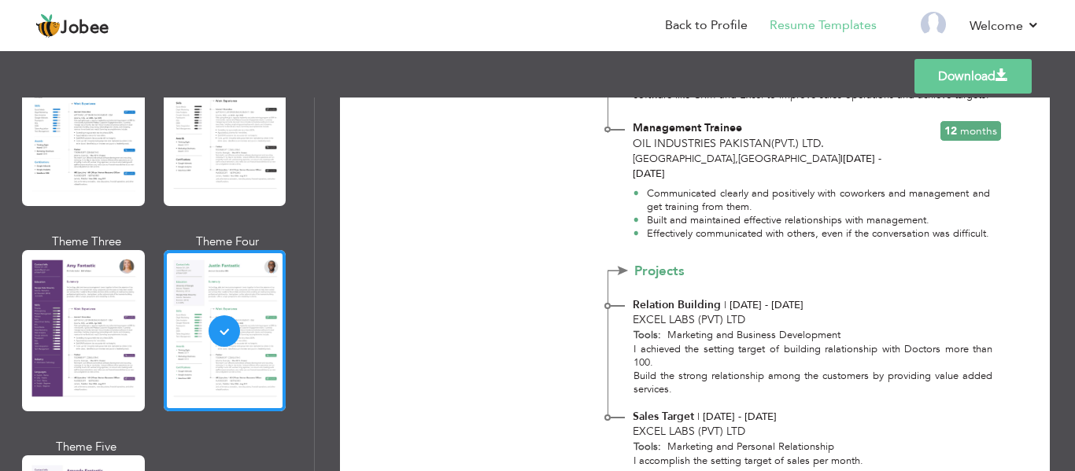
scroll to position [1495, 0]
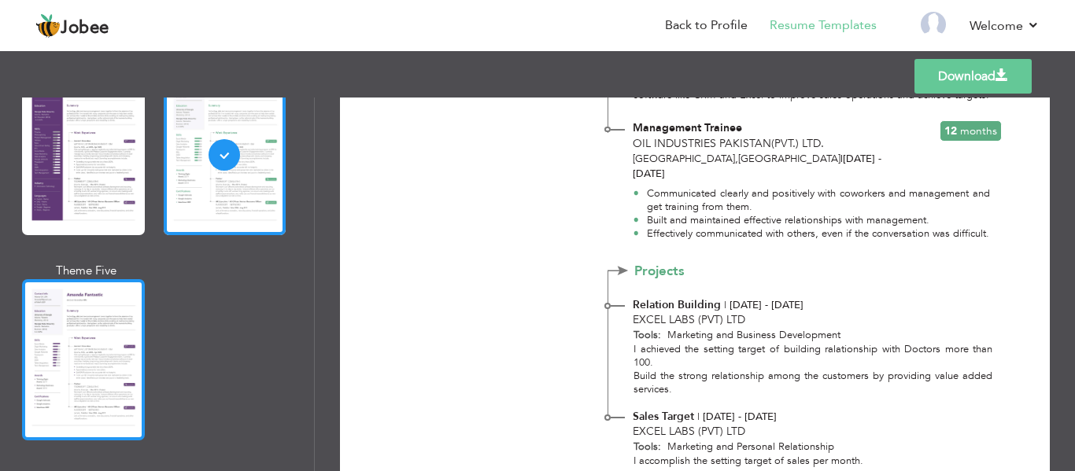
click at [60, 334] on div at bounding box center [83, 359] width 123 height 161
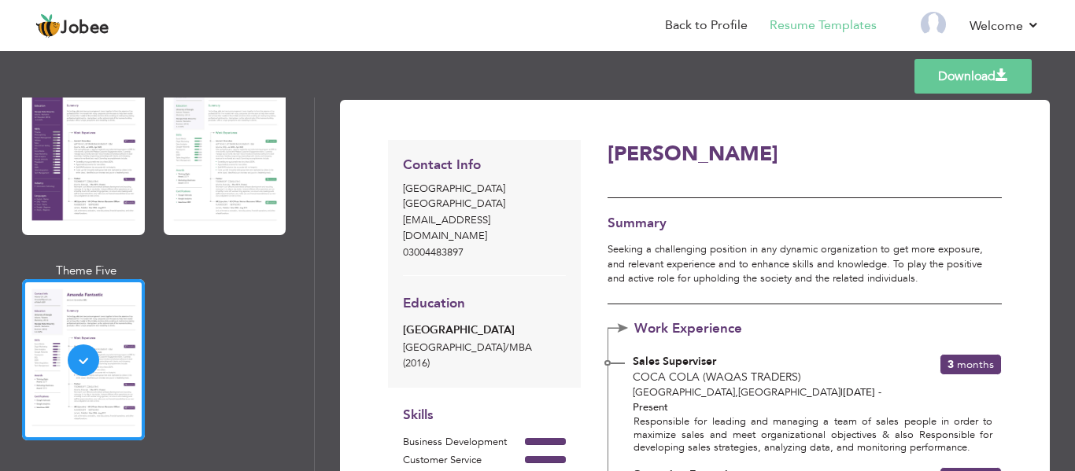
scroll to position [0, 0]
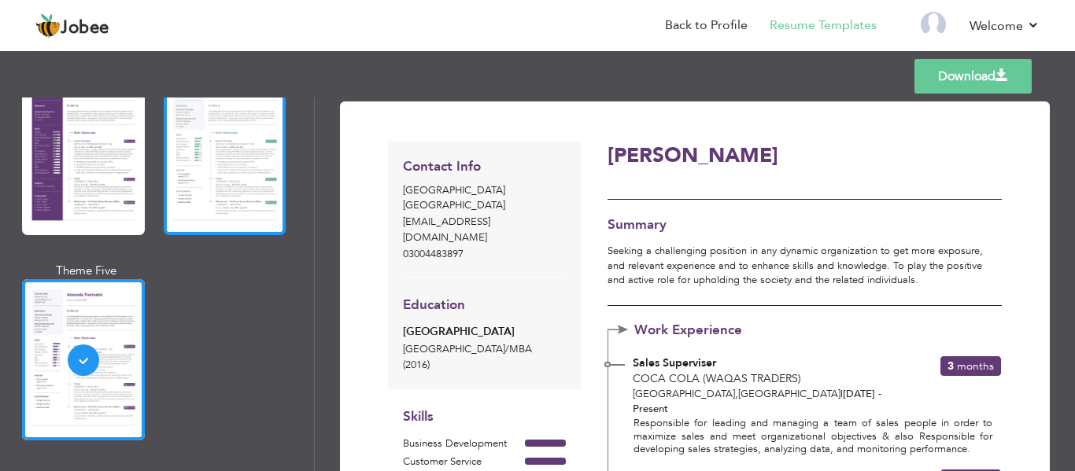
click at [271, 164] on div at bounding box center [225, 154] width 123 height 161
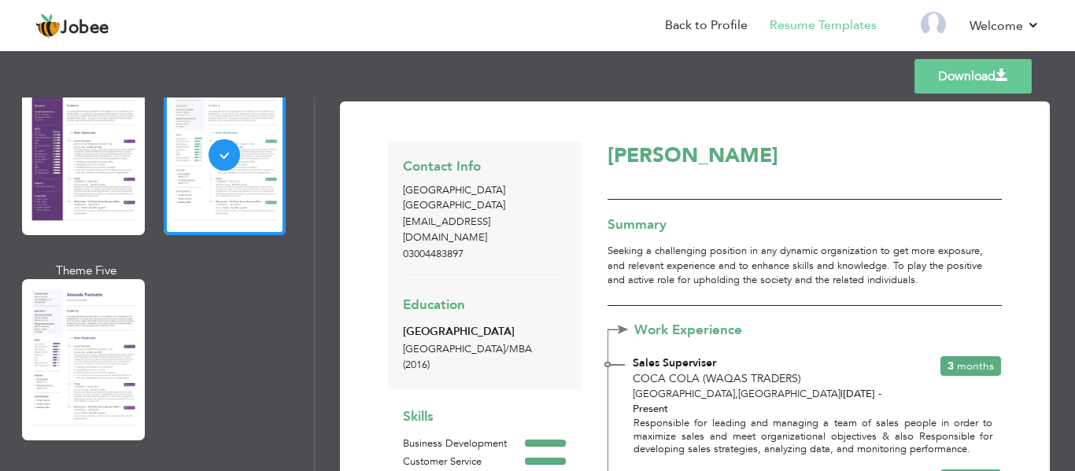
click at [950, 78] on link "Download" at bounding box center [972, 76] width 117 height 35
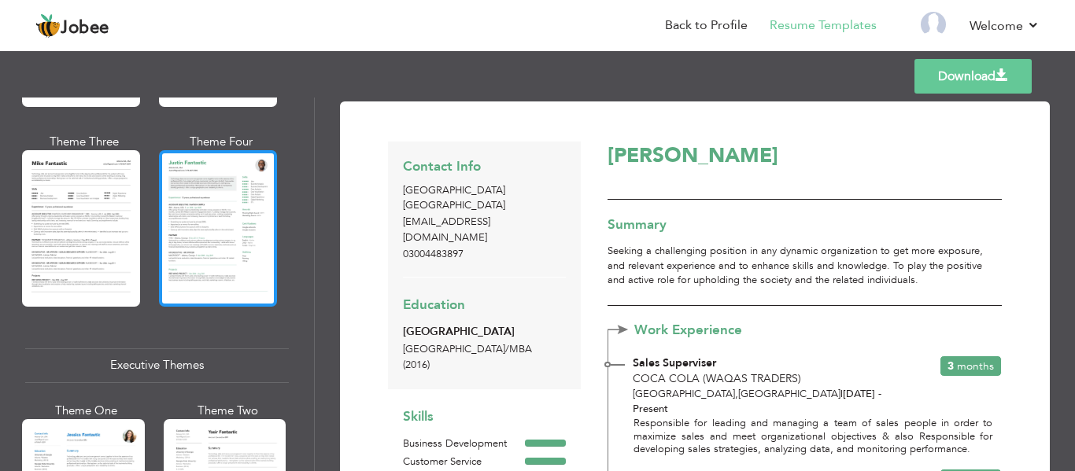
scroll to position [865, 0]
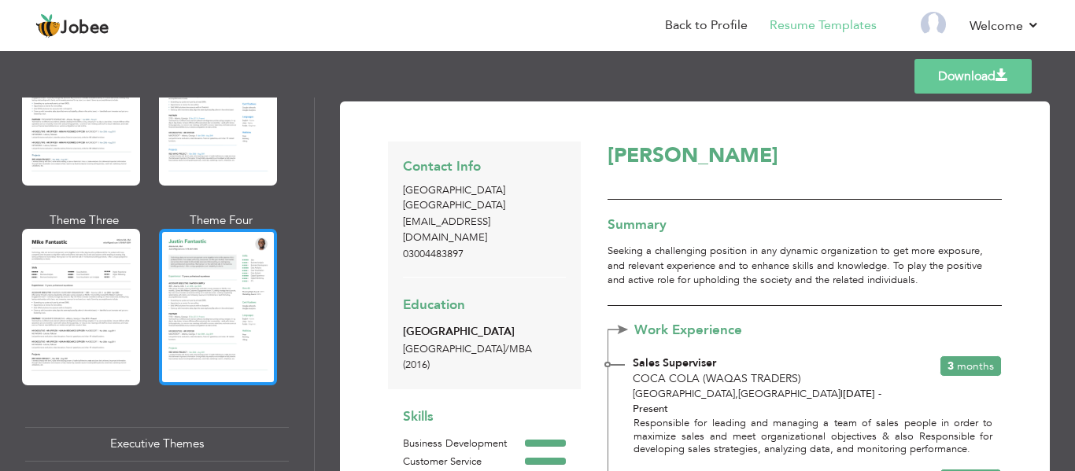
click at [213, 259] on div at bounding box center [218, 307] width 118 height 156
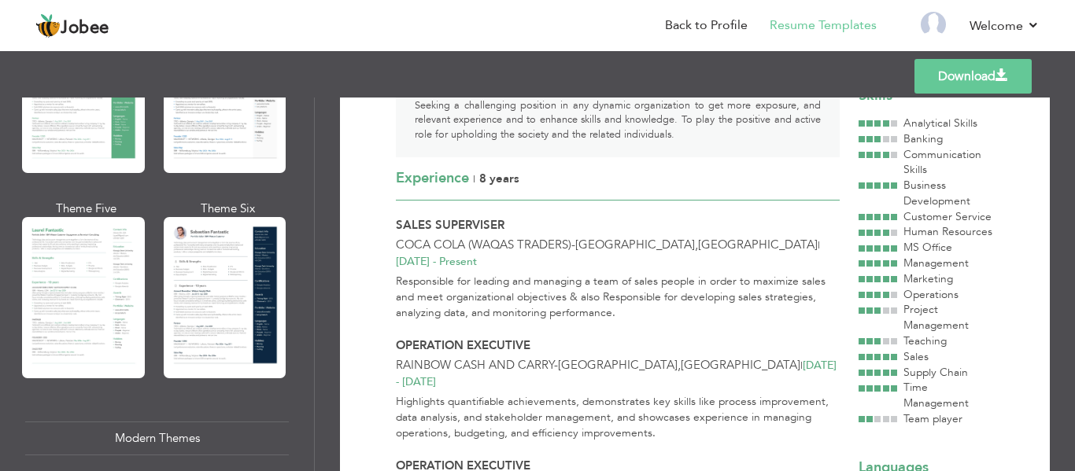
scroll to position [315, 0]
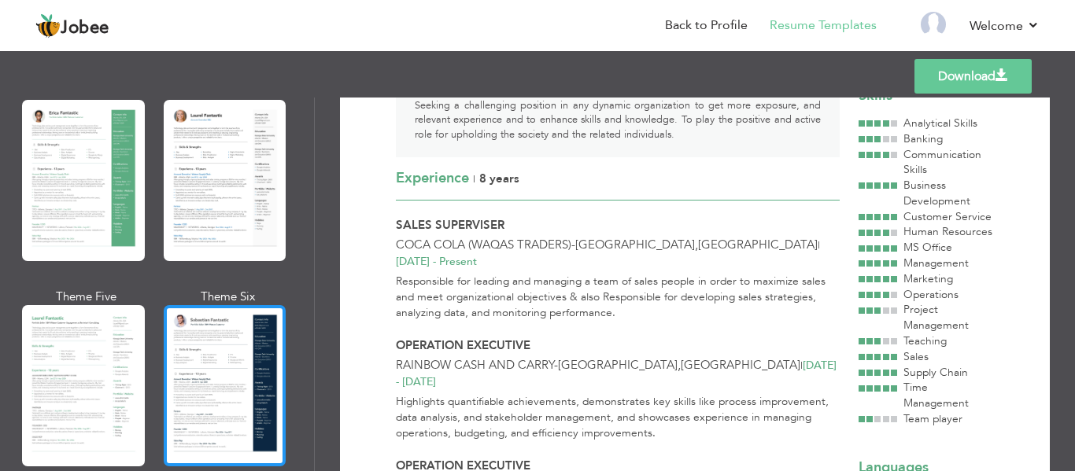
click at [214, 319] on div at bounding box center [225, 385] width 123 height 161
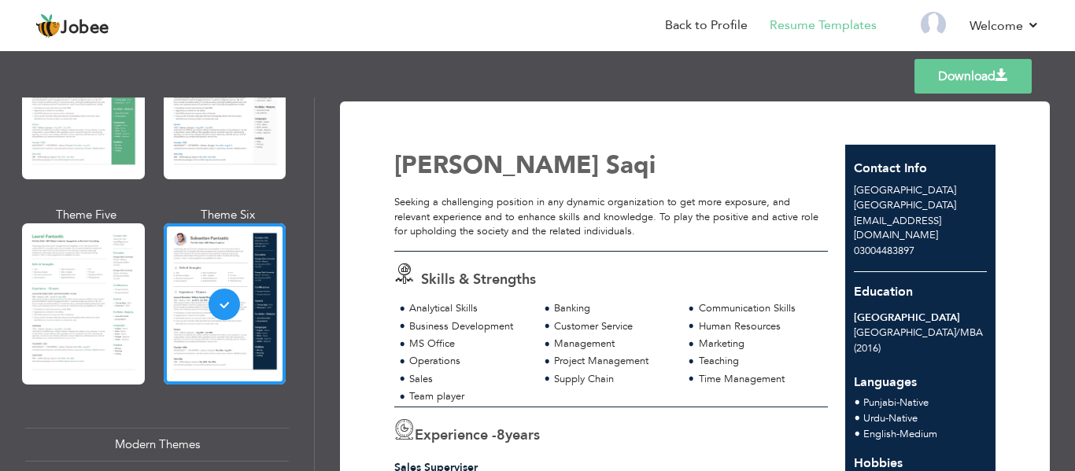
scroll to position [393, 0]
